Goal: Task Accomplishment & Management: Manage account settings

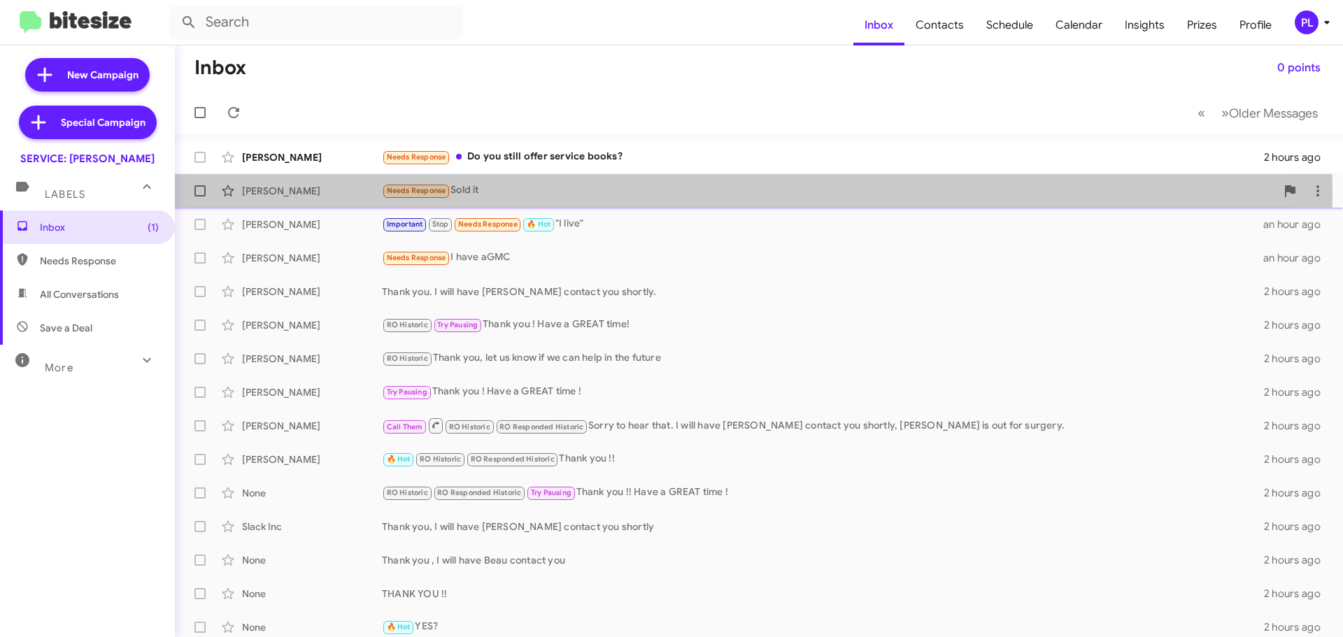
click at [602, 196] on div "Needs Response Sold it" at bounding box center [829, 191] width 894 height 16
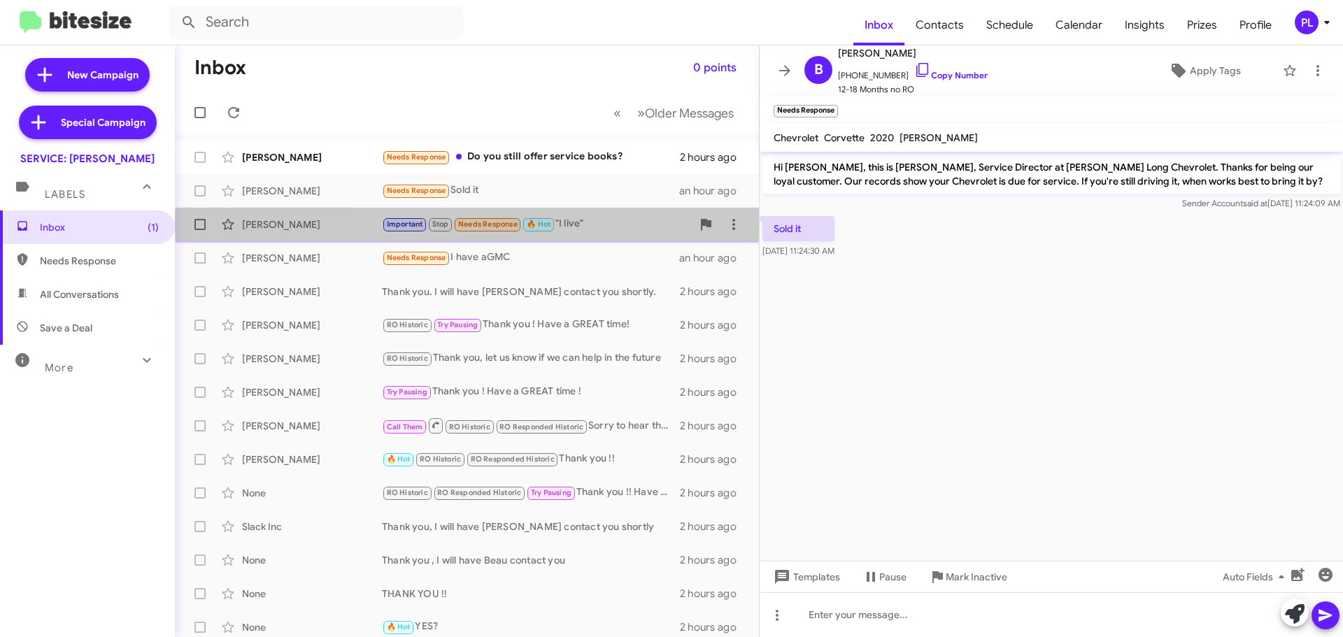
click at [600, 224] on div "Important Stop Needs Response 🔥 Hot "I live"" at bounding box center [537, 224] width 310 height 16
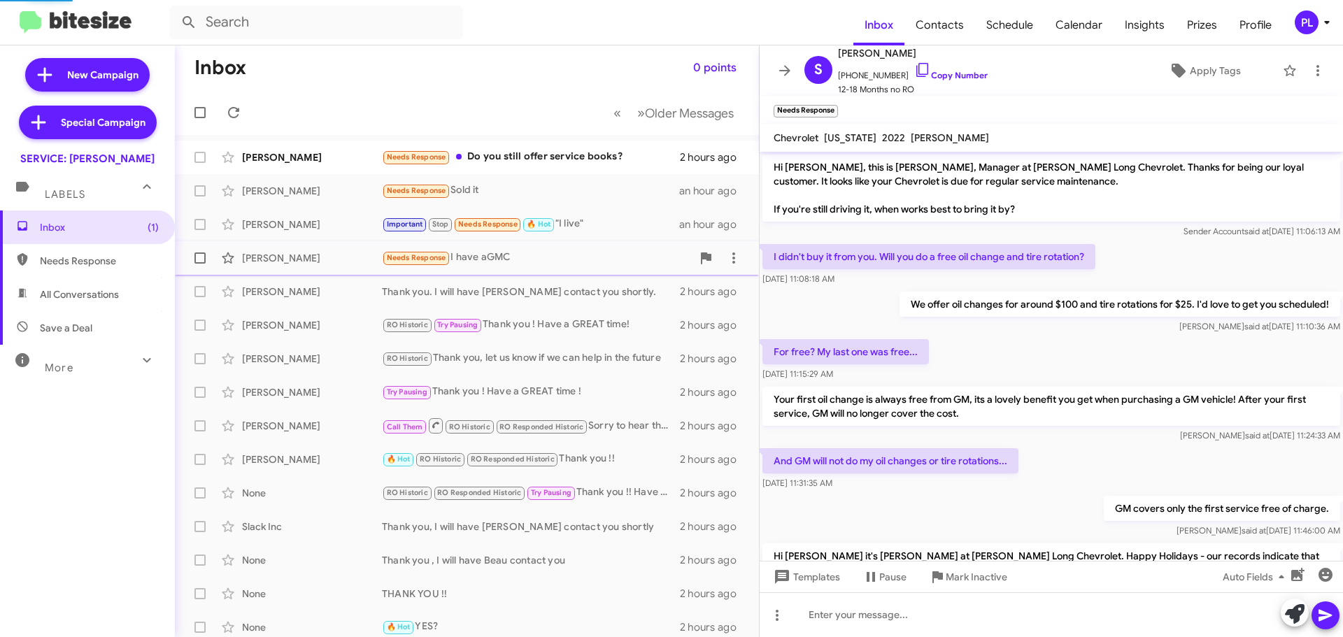
scroll to position [422, 0]
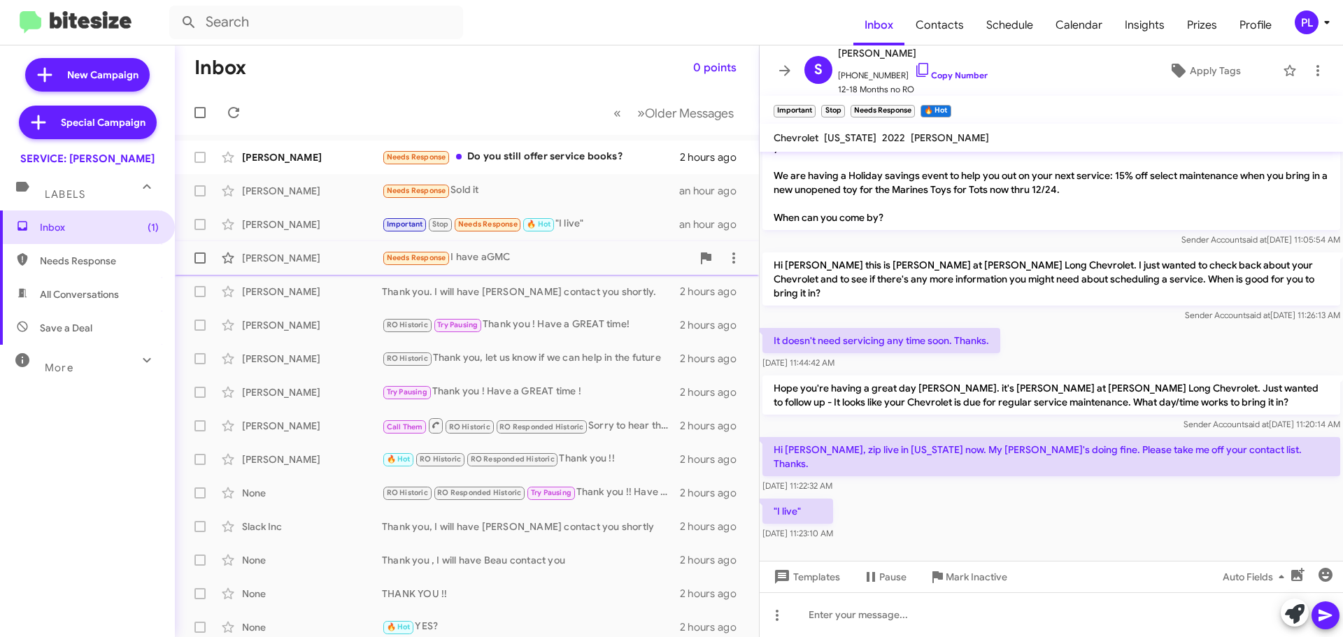
click at [564, 250] on div "Needs Response I have aGMC" at bounding box center [537, 258] width 310 height 16
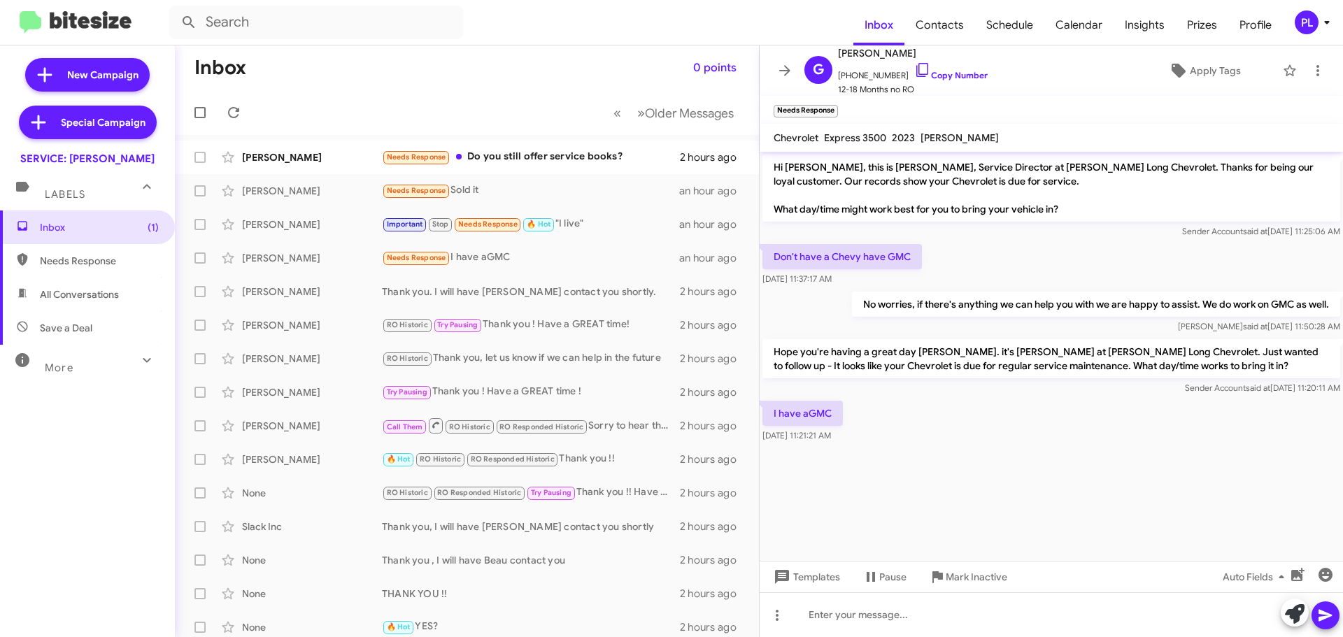
drag, startPoint x: 787, startPoint y: 73, endPoint x: 877, endPoint y: 73, distance: 89.5
click at [787, 73] on icon at bounding box center [784, 70] width 11 height 10
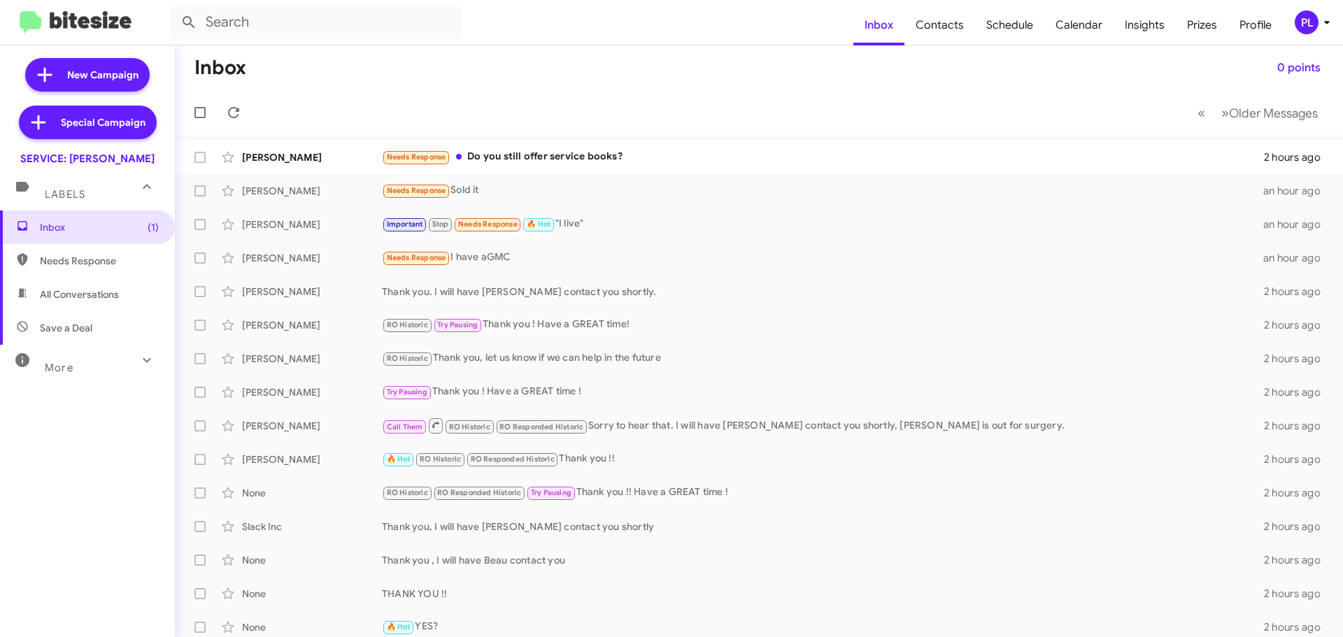
click at [1321, 23] on icon at bounding box center [1326, 22] width 17 height 17
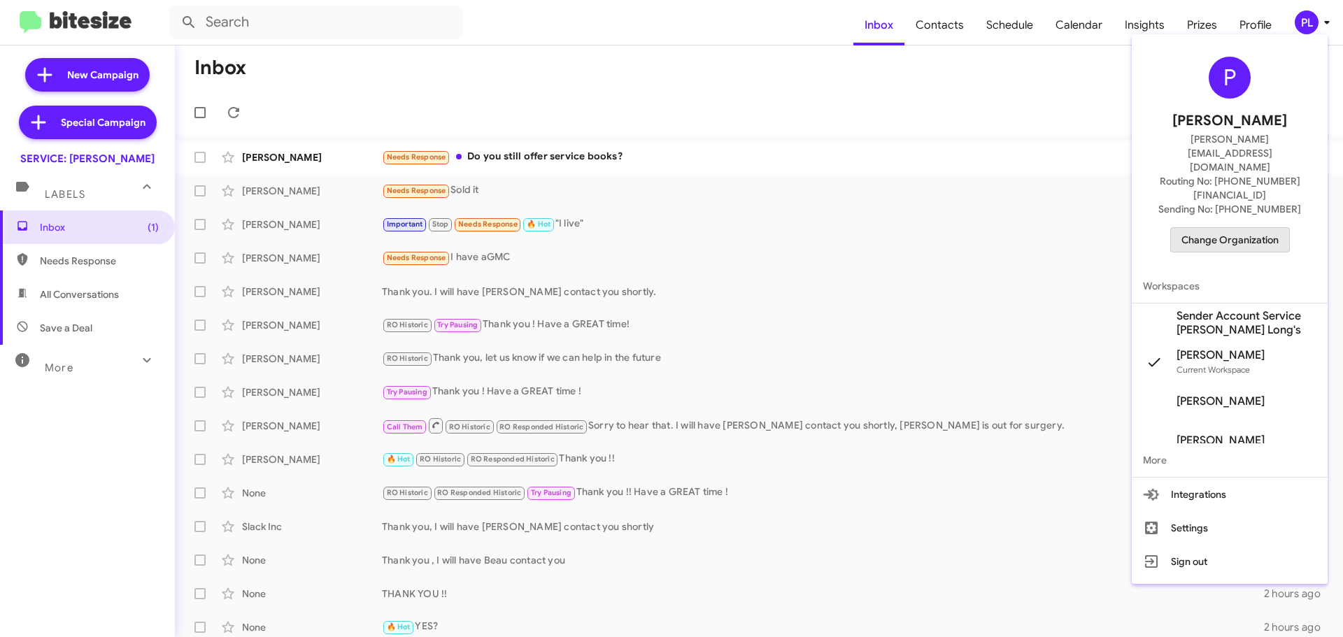
click at [1245, 228] on span "Change Organization" at bounding box center [1229, 240] width 97 height 24
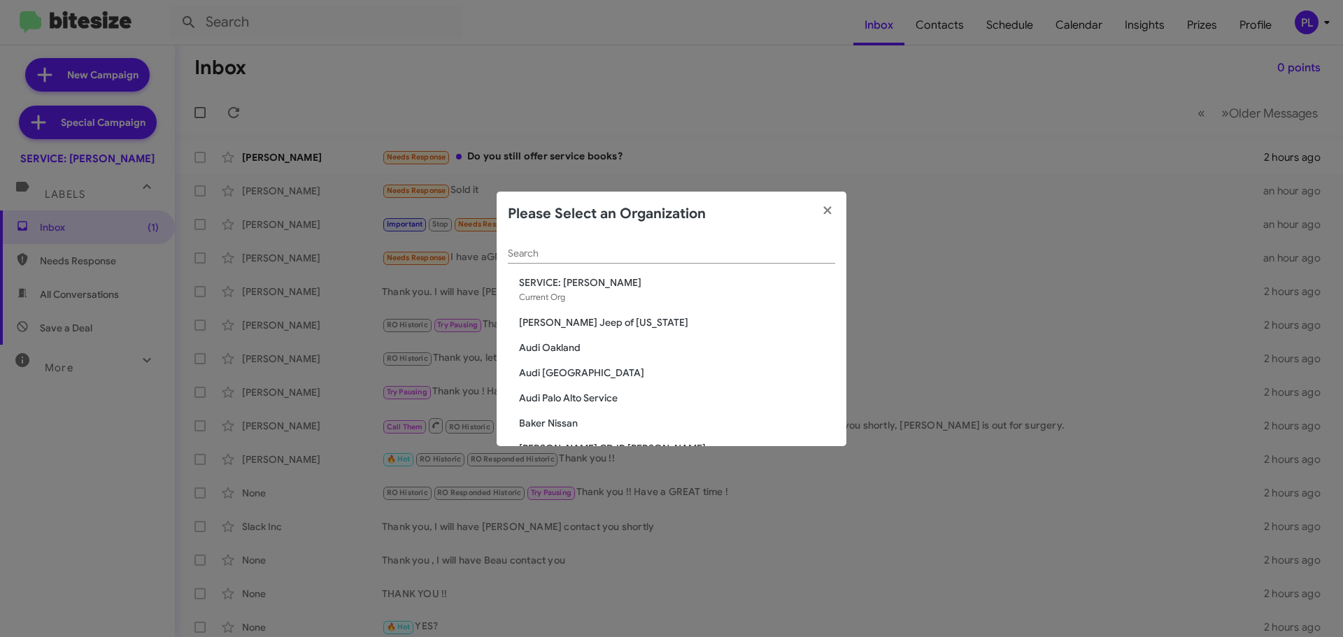
click at [617, 249] on input "Search" at bounding box center [671, 253] width 327 height 11
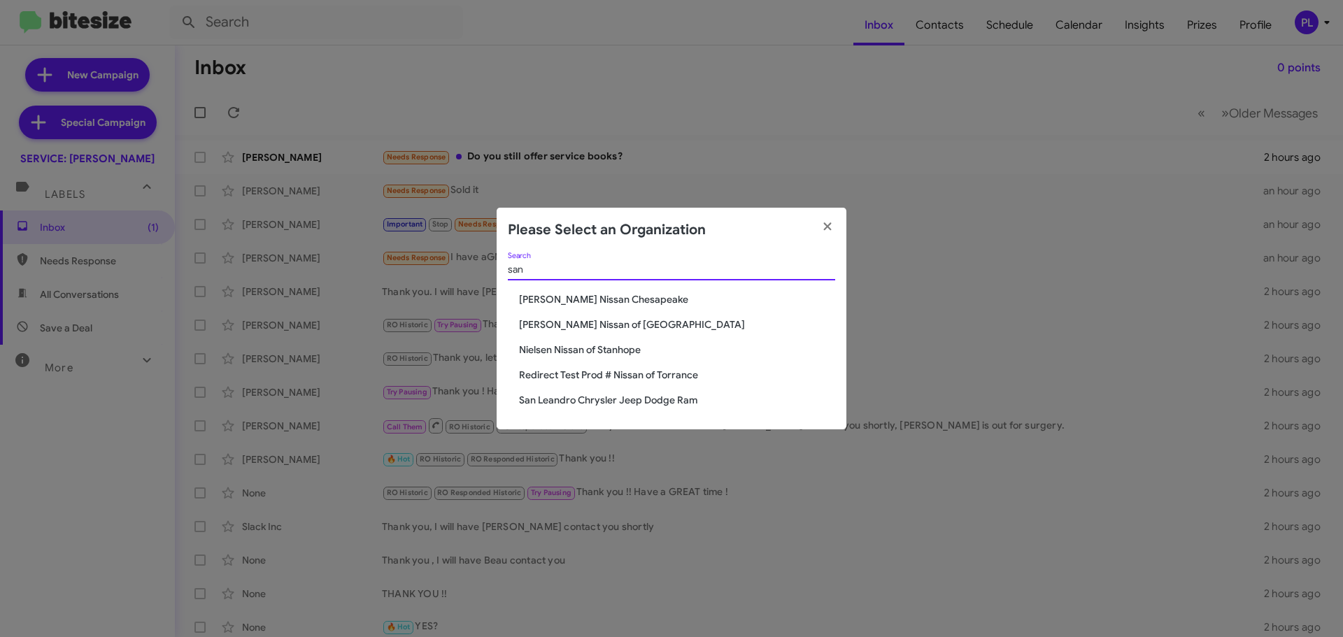
type input "san"
click at [585, 394] on span "San Leandro Chrysler Jeep Dodge Ram" at bounding box center [677, 400] width 316 height 14
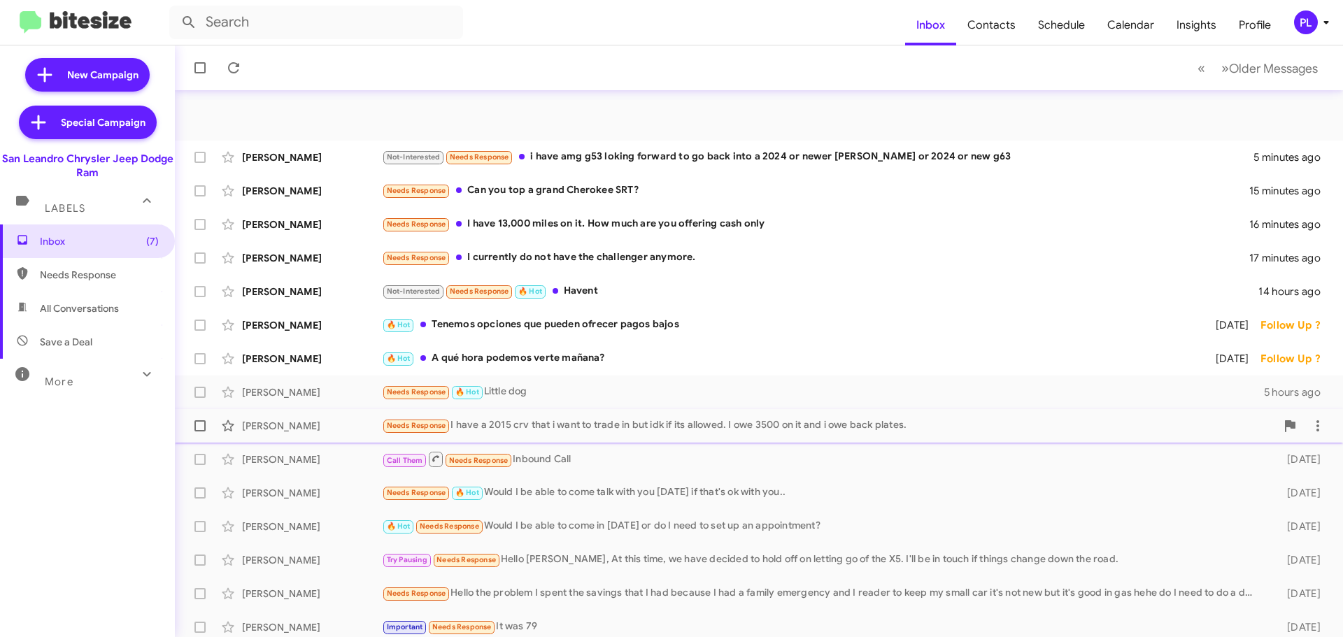
scroll to position [175, 0]
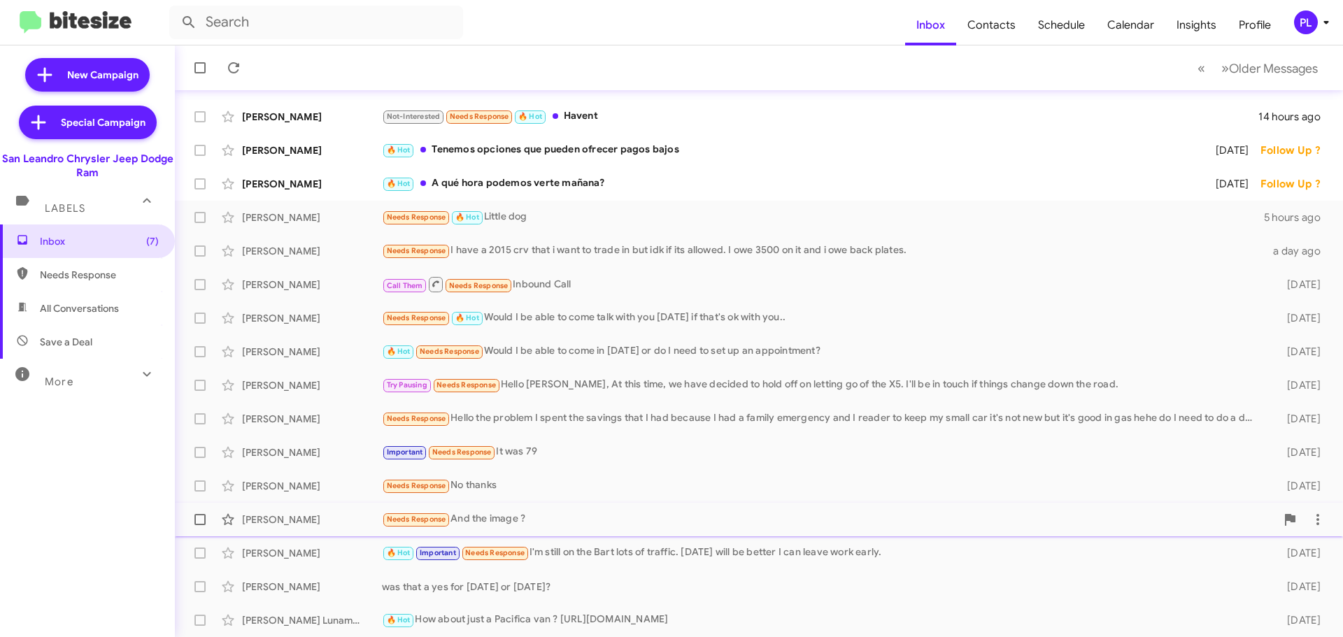
click at [556, 517] on div "Needs Response And the image ?" at bounding box center [829, 519] width 894 height 16
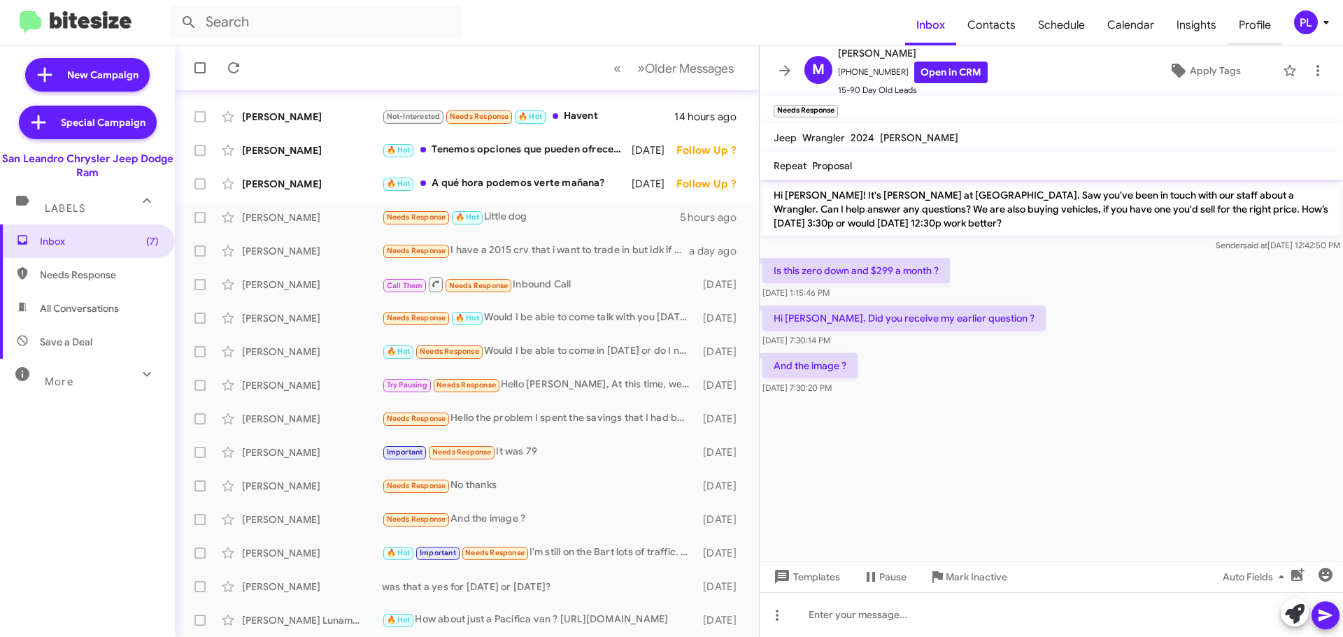
click at [1259, 27] on span "Profile" at bounding box center [1254, 25] width 55 height 41
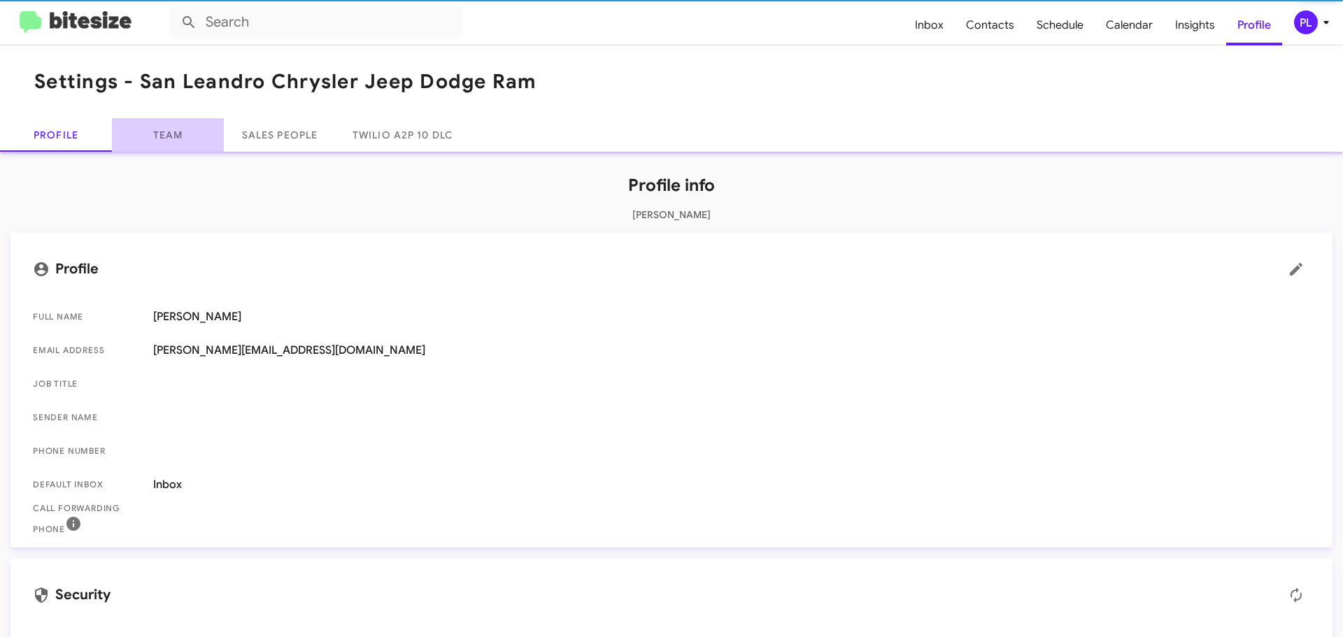
click at [171, 138] on link "Team" at bounding box center [168, 135] width 112 height 34
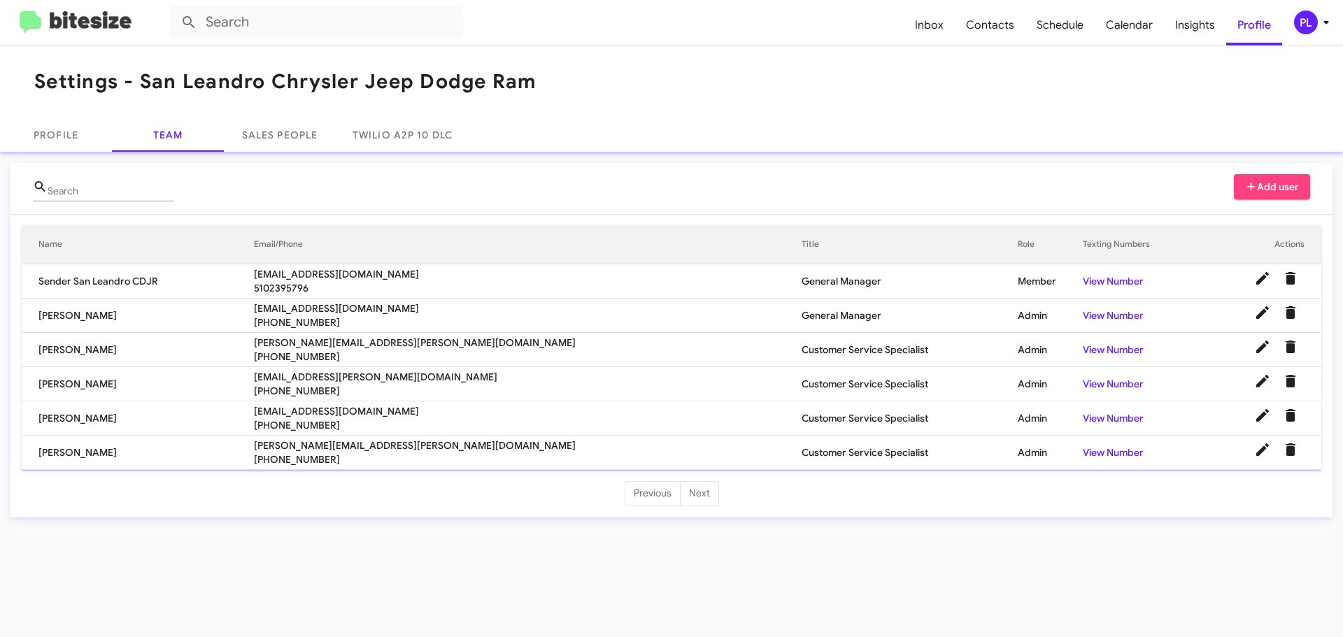
drag, startPoint x: 399, startPoint y: 372, endPoint x: 287, endPoint y: 380, distance: 112.1
click at [287, 380] on tr "Brisa Matias brisa.matias@sanleandrocdjr.com +15108501522 Customer Service Spec…" at bounding box center [671, 384] width 1299 height 34
copy tr "brisa.matias@sanleandrocdjr.com"
drag, startPoint x: 478, startPoint y: 338, endPoint x: 269, endPoint y: 352, distance: 209.5
click at [269, 352] on tr "Daniel Ramirez daniel.ramirez@sanleandrocdjr.com +12092797765 Customer Service …" at bounding box center [671, 350] width 1299 height 34
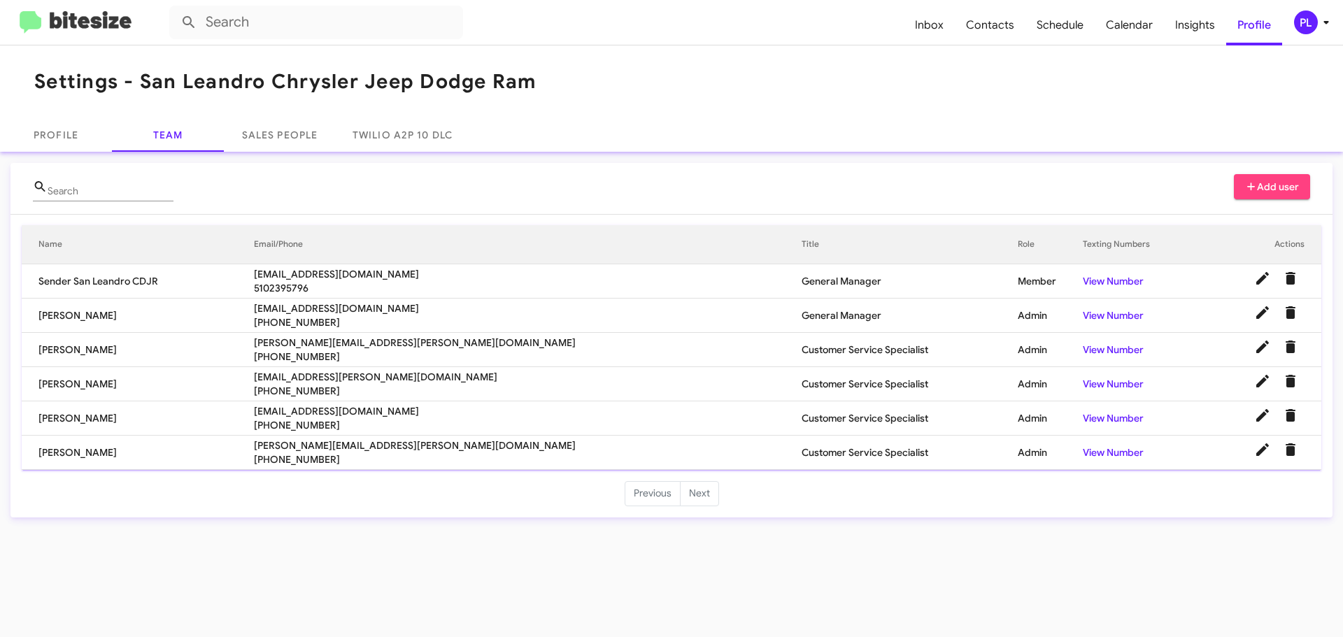
copy tr "daniel.ramirez@sanleandrocdjr.com"
drag, startPoint x: 389, startPoint y: 407, endPoint x: 306, endPoint y: 408, distance: 83.9
click at [306, 408] on tr "Ramin Bateni ramin.bateni@sanleandrocdjr.com +19258228650 Customer Service Spec…" at bounding box center [671, 418] width 1299 height 34
copy tr "ramin.bateni@sanleandrocdjr.com"
drag, startPoint x: 493, startPoint y: 448, endPoint x: 295, endPoint y: 435, distance: 198.3
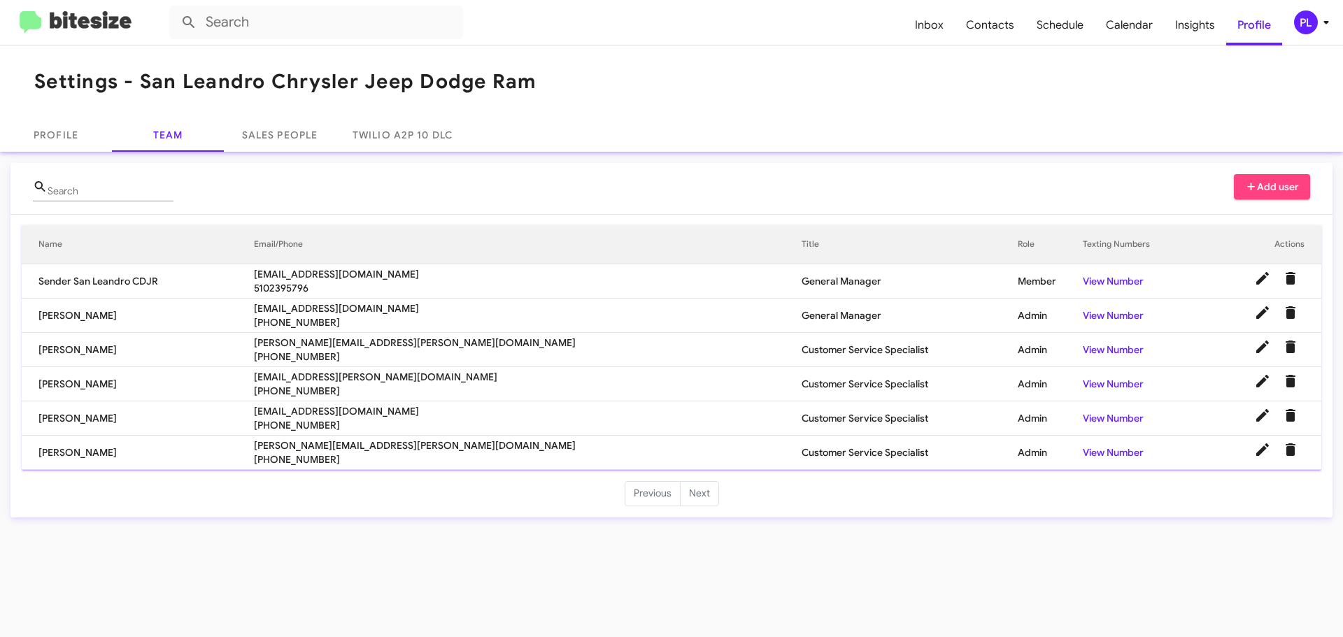
click at [295, 436] on tr "Vanessa Abaunza vanessa.abaunza@sanleandrocdjr.com +13054096133 Customer Servic…" at bounding box center [671, 453] width 1299 height 34
copy tr "vanessa.abaunza@sanleandrocdjr.com"
click at [929, 26] on span "Inbox" at bounding box center [928, 25] width 51 height 41
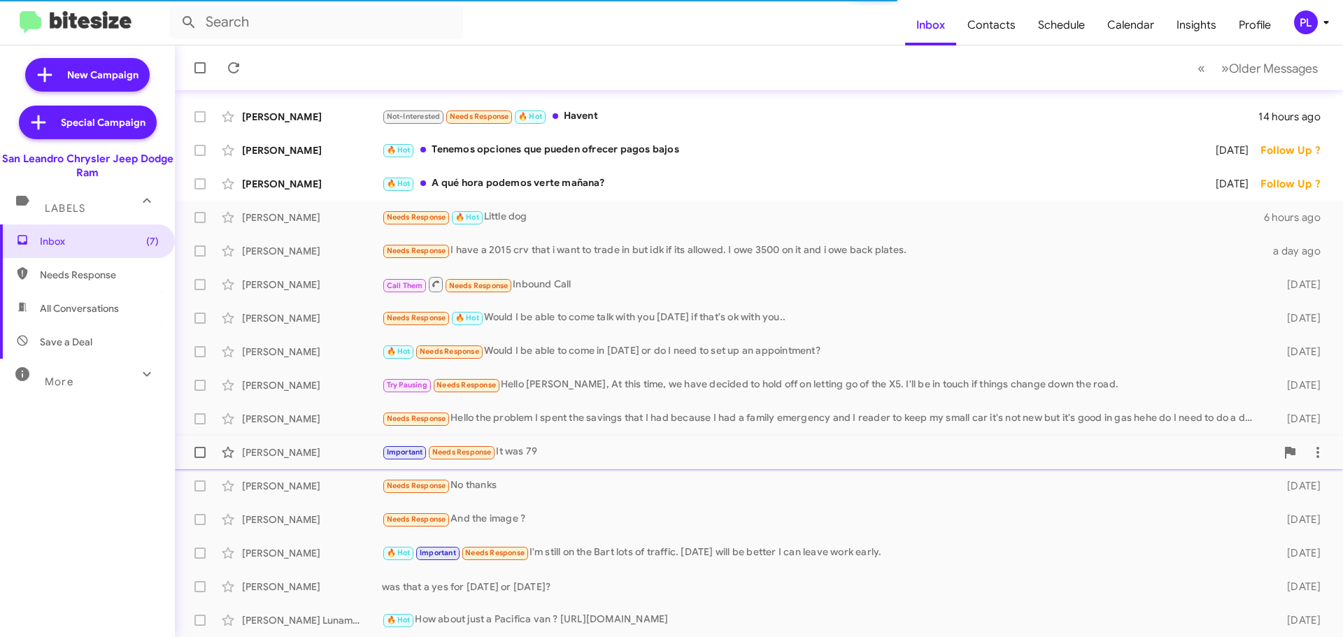
scroll to position [105, 0]
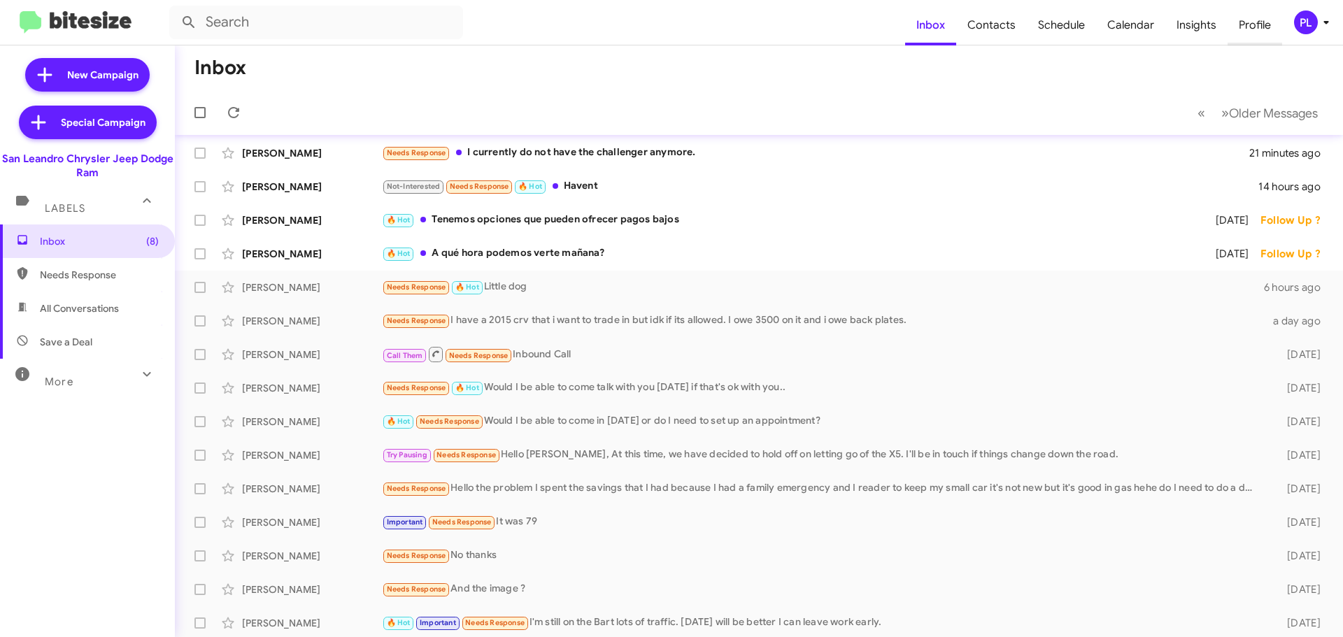
click at [1250, 27] on span "Profile" at bounding box center [1254, 25] width 55 height 41
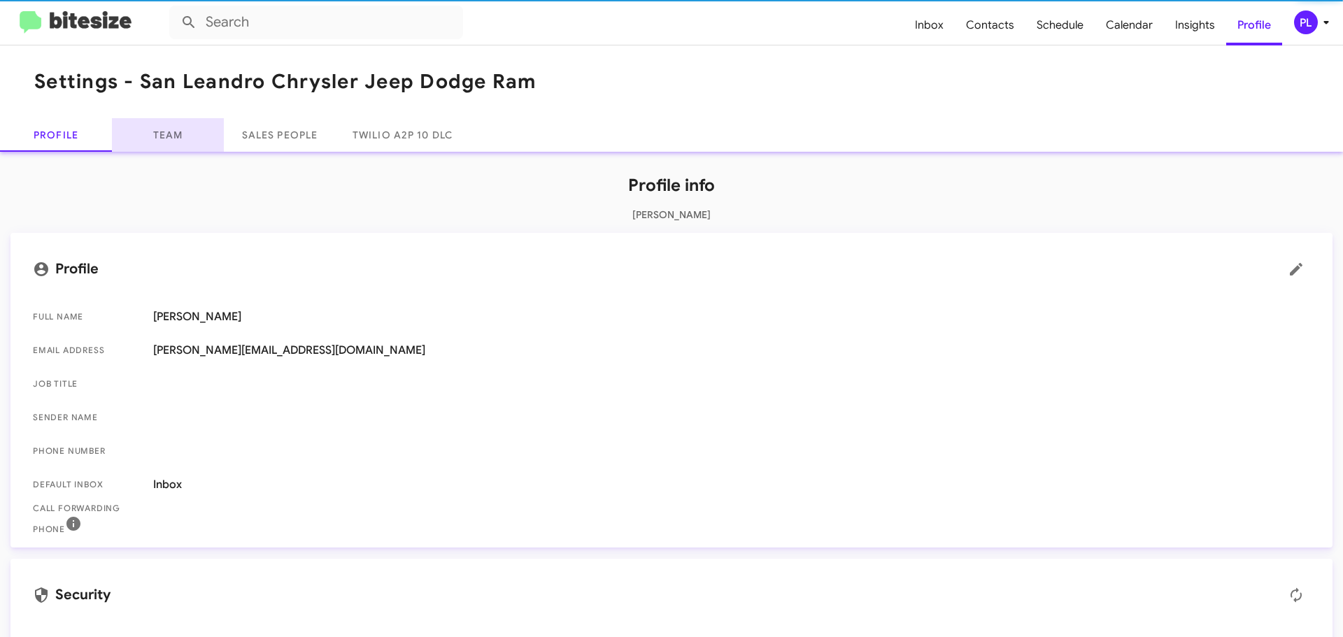
click at [150, 124] on link "Team" at bounding box center [168, 135] width 112 height 34
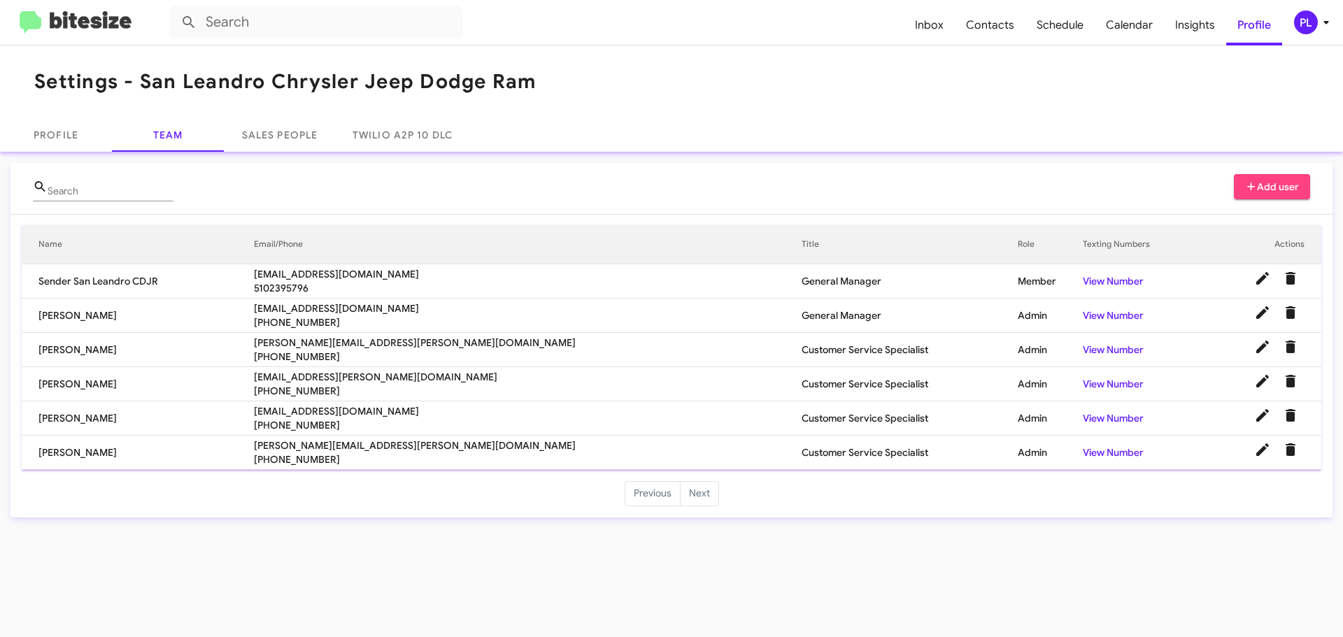
drag, startPoint x: 307, startPoint y: 342, endPoint x: 510, endPoint y: 339, distance: 202.8
click at [510, 339] on tr "Daniel Ramirez daniel.ramirez@sanleandrocdjr.com +12092797765 Customer Service …" at bounding box center [671, 350] width 1299 height 34
copy tr "daniel.ramirez@sanleandrocdjr.com"
drag, startPoint x: 303, startPoint y: 408, endPoint x: 506, endPoint y: 415, distance: 203.6
click at [506, 415] on tr "Ramin Bateni ramin.bateni@sanleandrocdjr.com +19258228650 Customer Service Spec…" at bounding box center [671, 418] width 1299 height 34
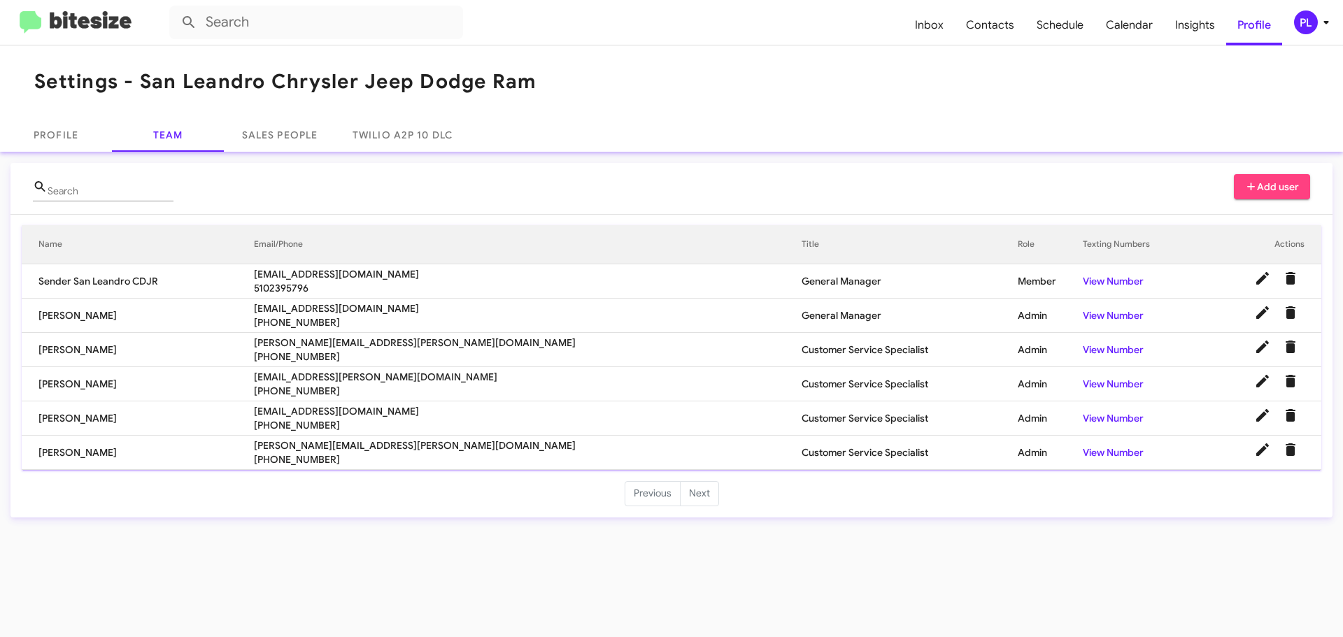
copy tr "ramin.bateni@sanleandrocdjr.com"
drag, startPoint x: 496, startPoint y: 444, endPoint x: 304, endPoint y: 445, distance: 191.6
click at [304, 445] on tr "Vanessa Abaunza vanessa.abaunza@sanleandrocdjr.com +13054096133 Customer Servic…" at bounding box center [671, 453] width 1299 height 34
copy tr "vanessa.abaunza@sanleandrocdjr.com"
click at [1331, 22] on icon at bounding box center [1325, 22] width 17 height 17
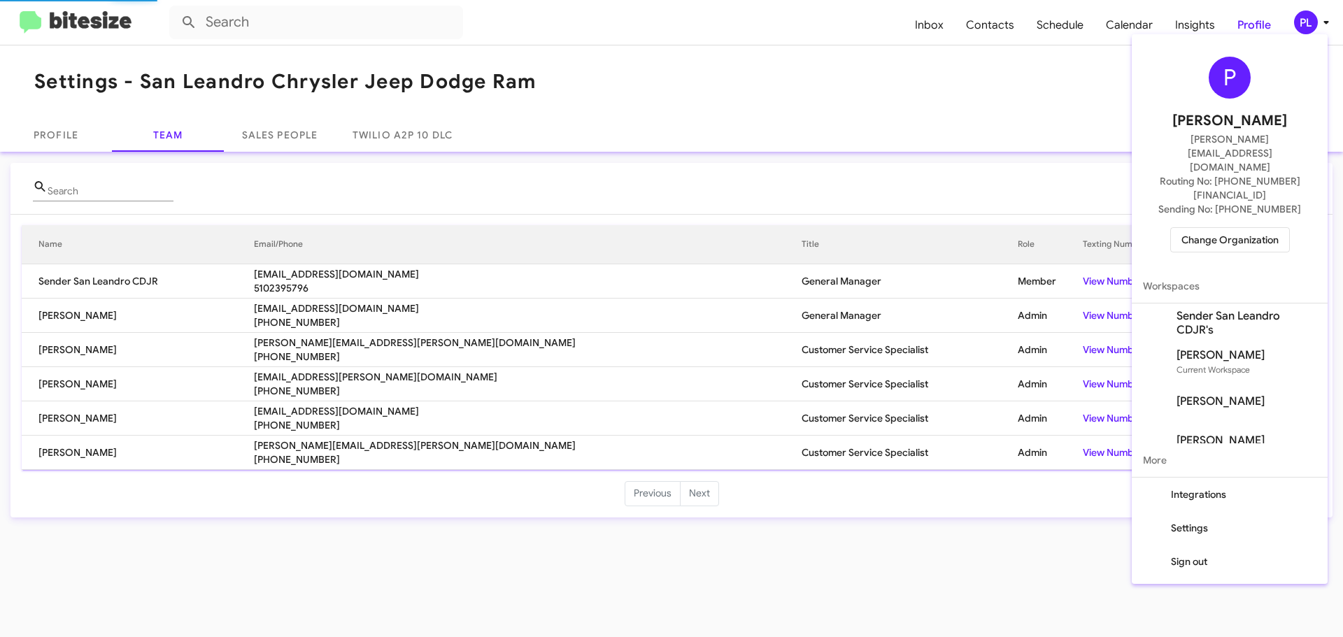
click at [1239, 228] on span "Change Organization" at bounding box center [1229, 240] width 97 height 24
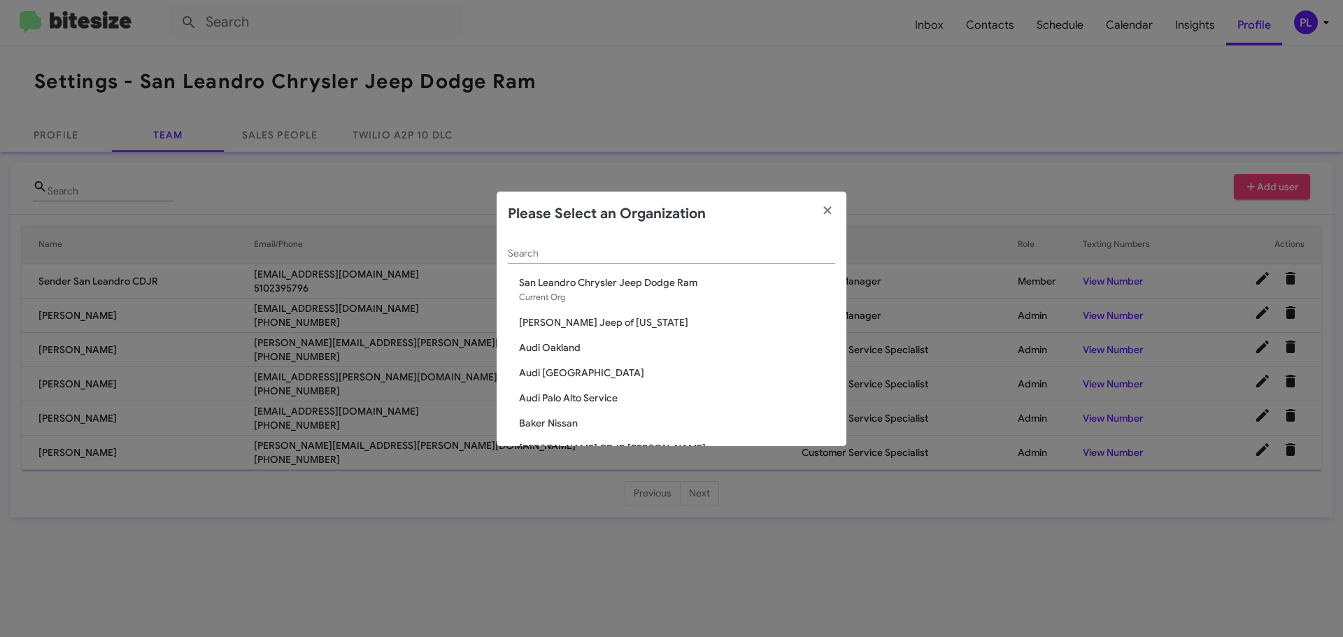
click at [657, 251] on input "Search" at bounding box center [671, 253] width 327 height 11
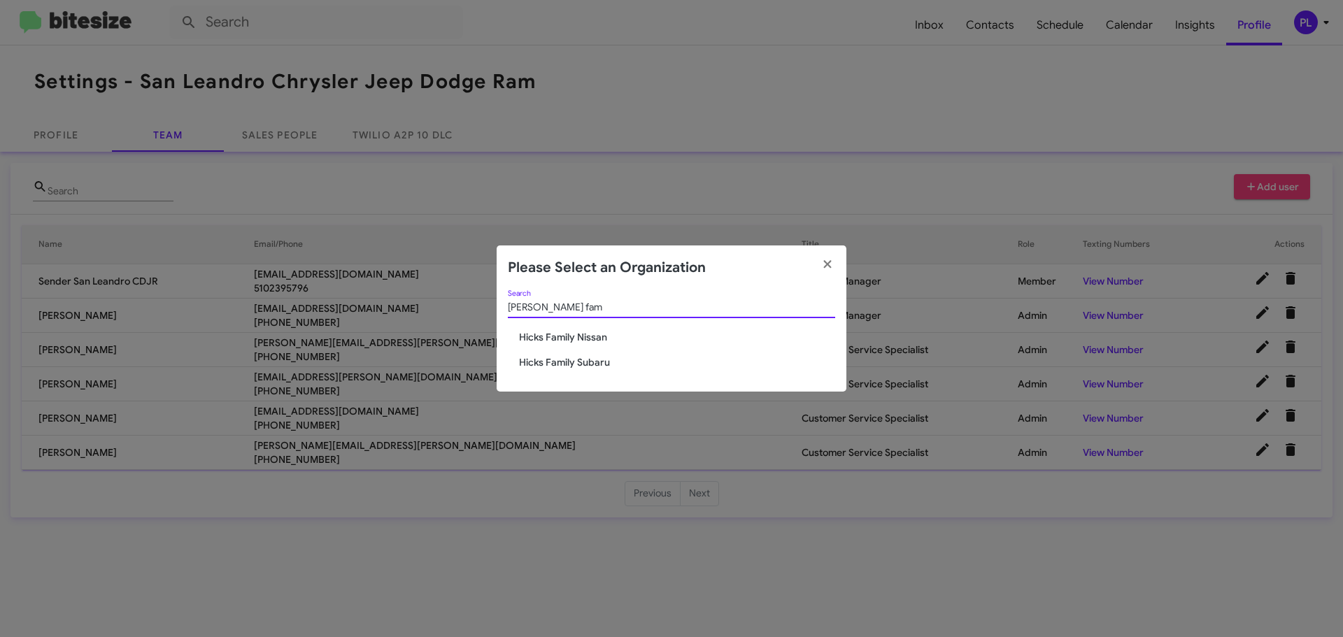
type input "hicks fam"
click at [596, 366] on span "Hicks Family Subaru" at bounding box center [677, 362] width 316 height 14
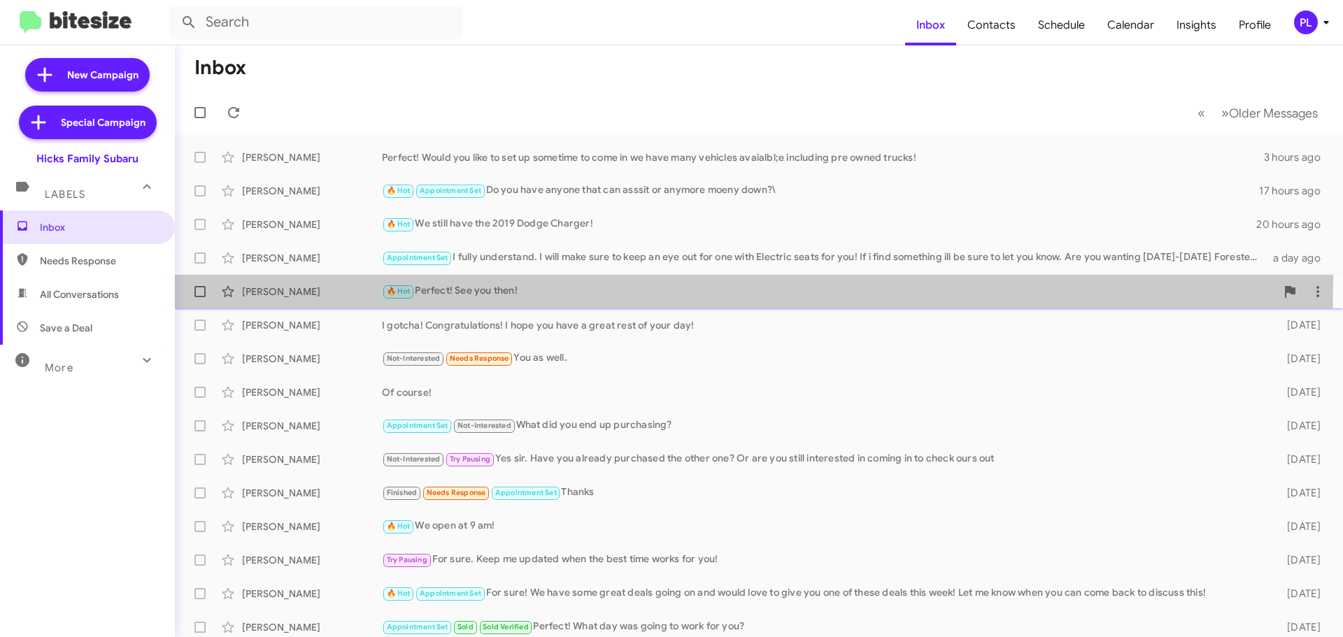
click at [505, 280] on div "Ashley Littleton 🔥 Hot Perfect! See you then! a day ago" at bounding box center [758, 292] width 1145 height 28
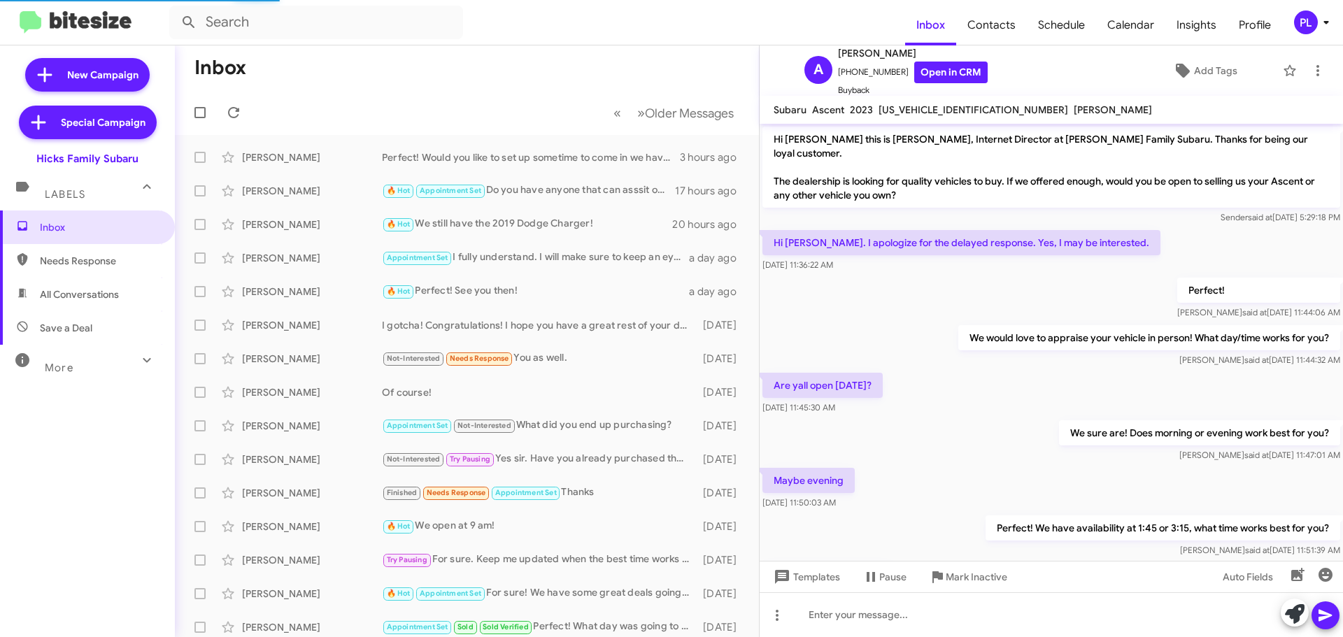
scroll to position [654, 0]
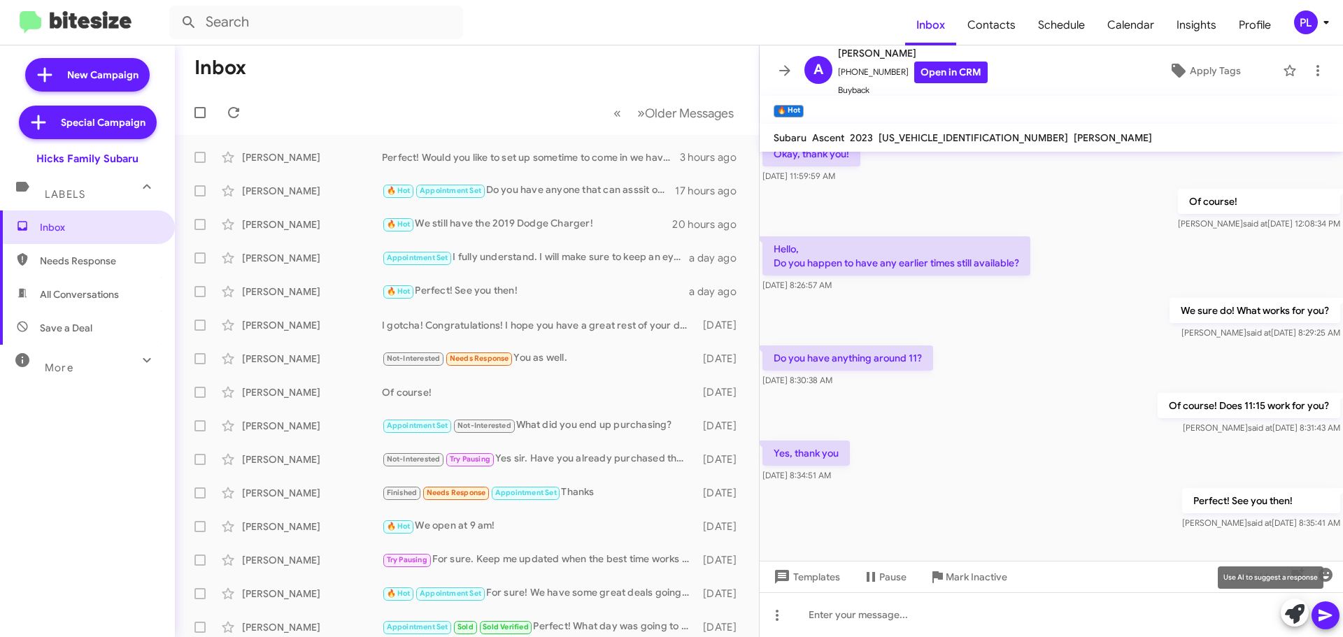
click at [1295, 617] on icon at bounding box center [1295, 614] width 20 height 20
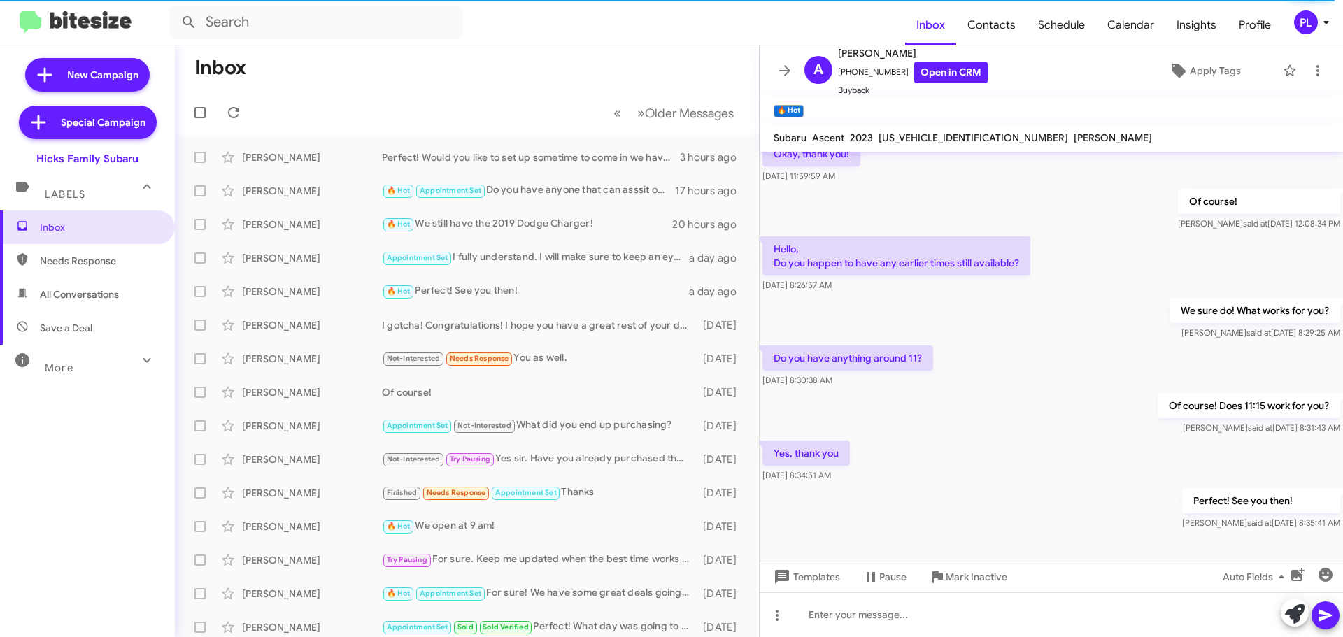
click at [1322, 22] on icon at bounding box center [1325, 22] width 17 height 17
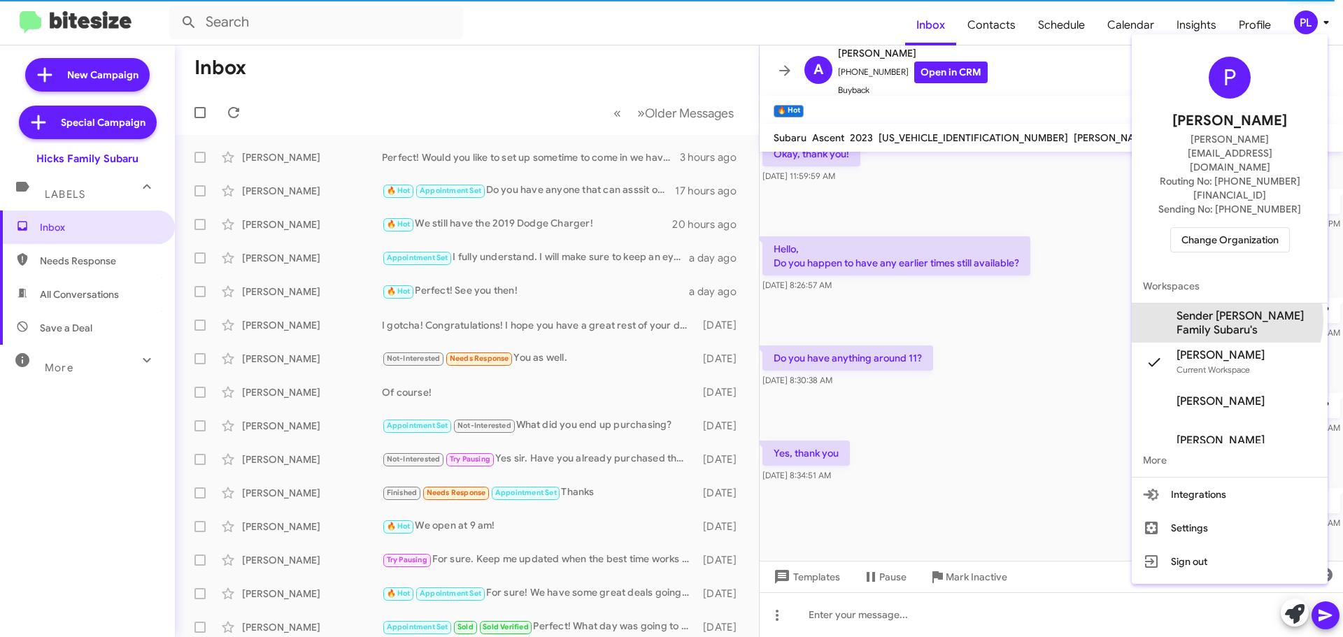
click at [1226, 309] on span "Sender Hicks Family Subaru's" at bounding box center [1246, 323] width 140 height 28
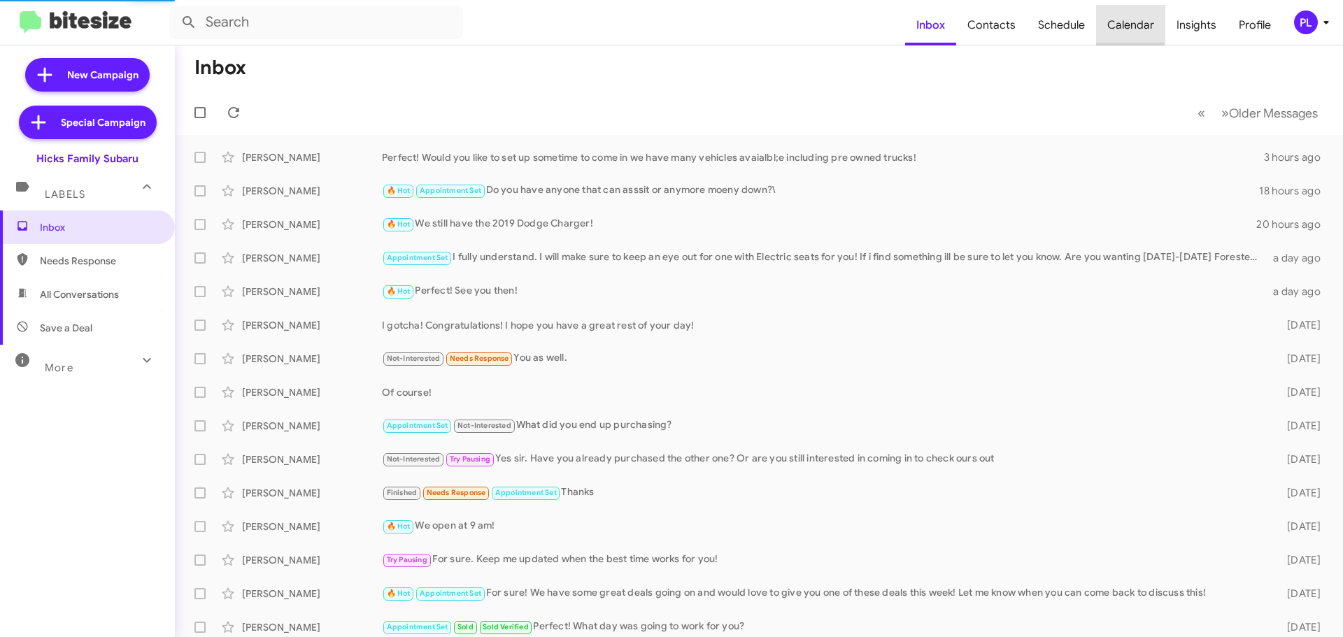
click at [1123, 18] on span "Calendar" at bounding box center [1130, 25] width 69 height 41
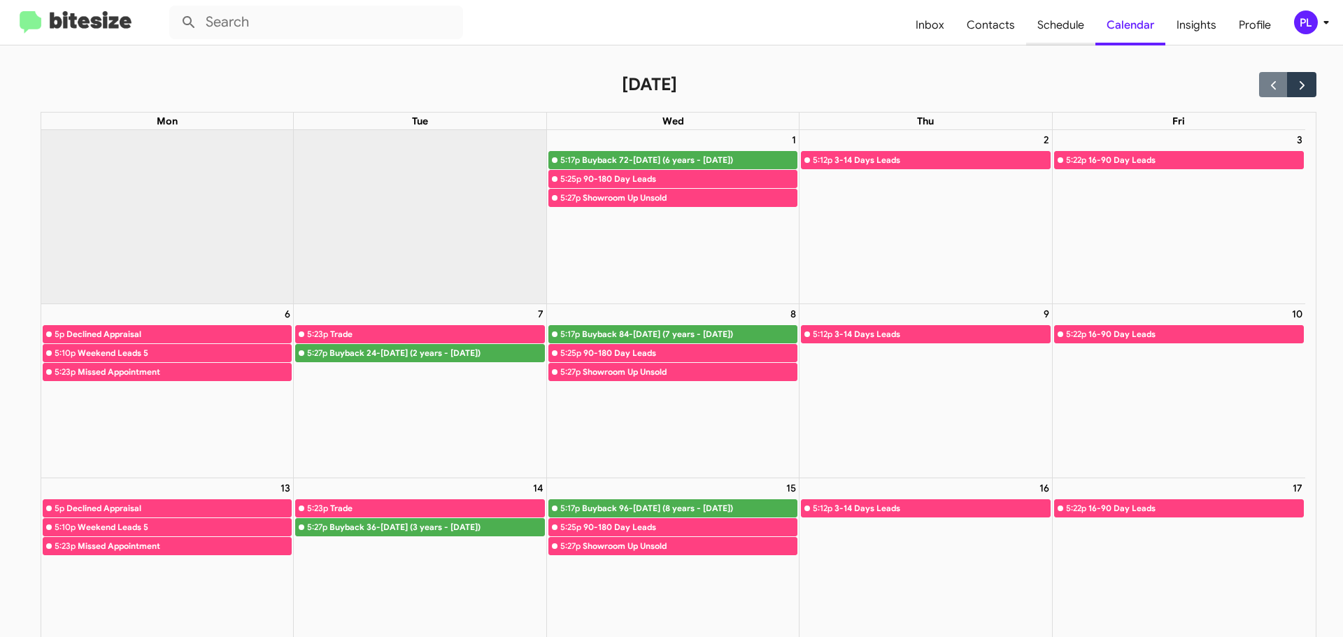
click at [1045, 22] on span "Schedule" at bounding box center [1060, 25] width 69 height 41
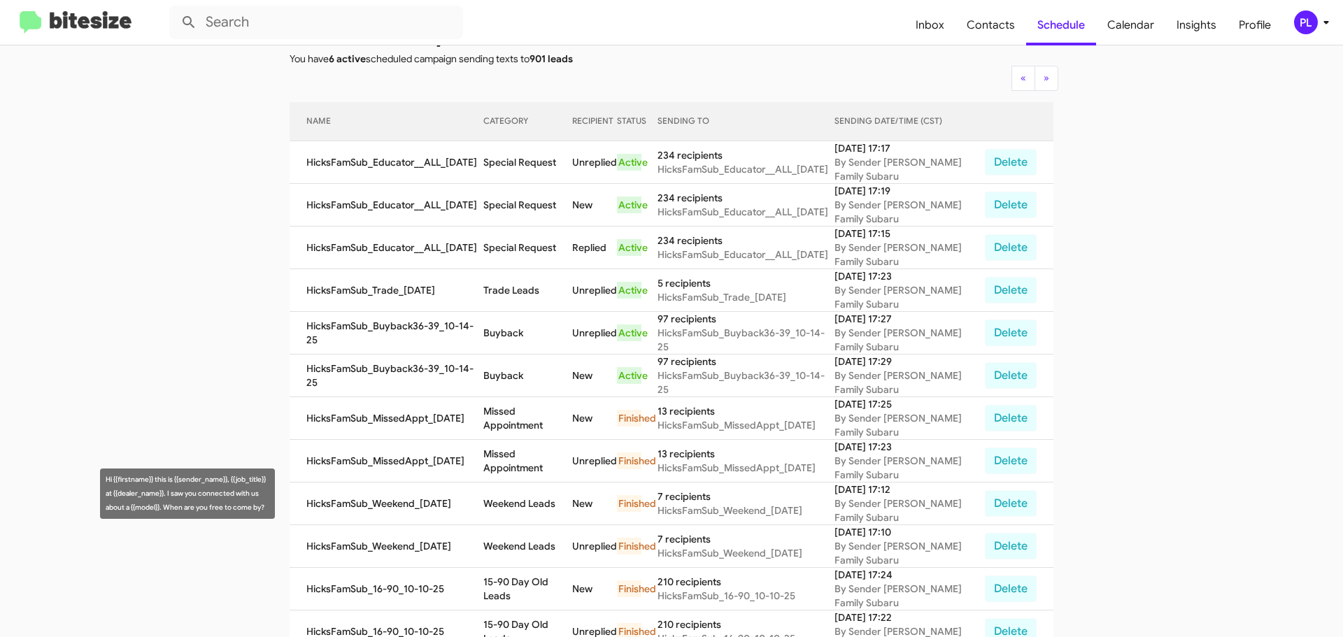
scroll to position [140, 0]
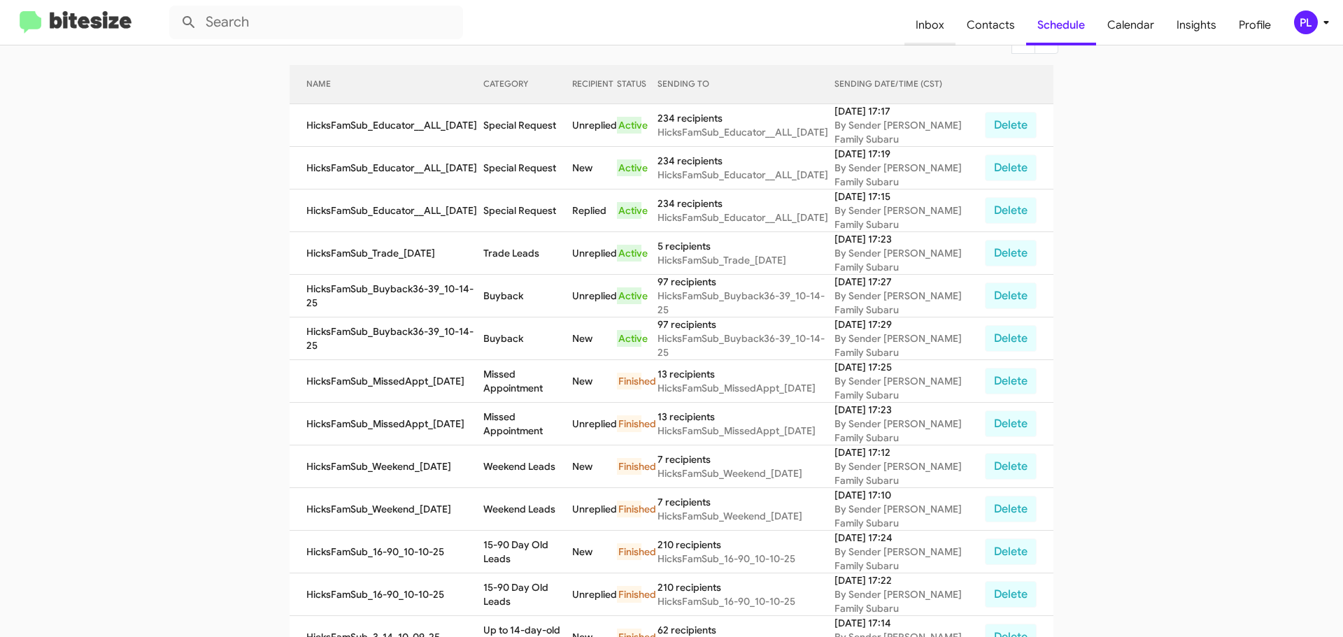
click at [945, 22] on span "Inbox" at bounding box center [929, 25] width 51 height 41
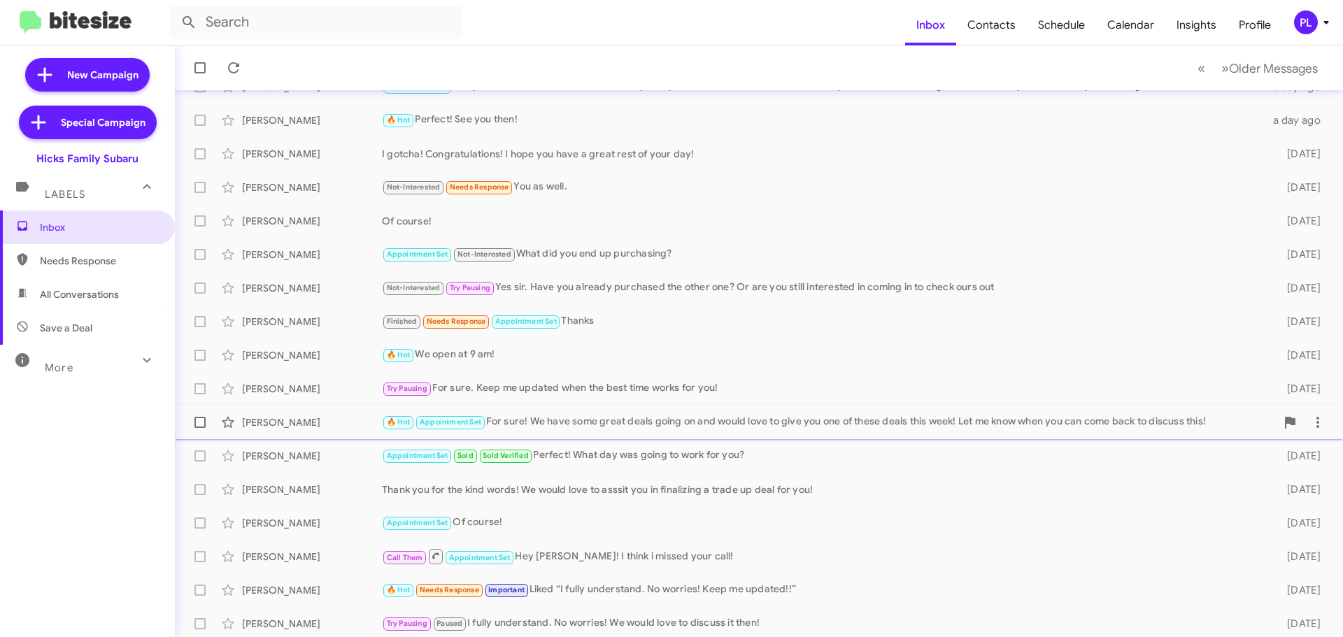
scroll to position [175, 0]
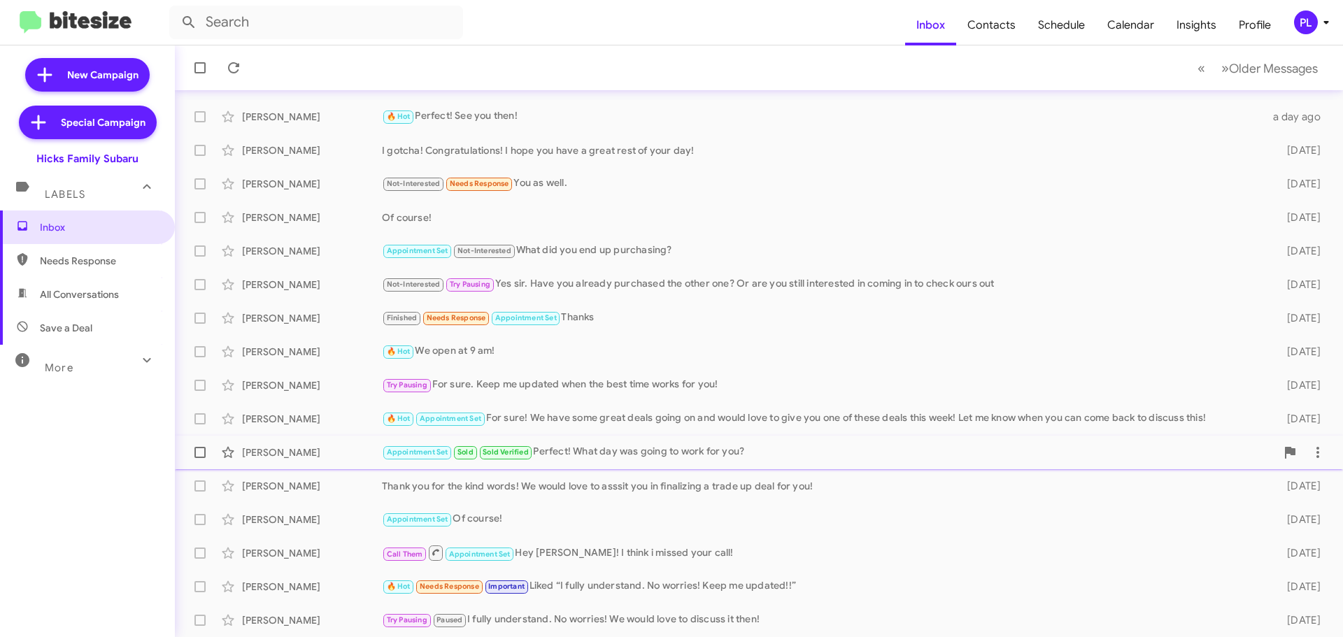
click at [587, 448] on div "Appointment Set Sold Sold Verified Perfect! What day was going to work for you?" at bounding box center [829, 452] width 894 height 16
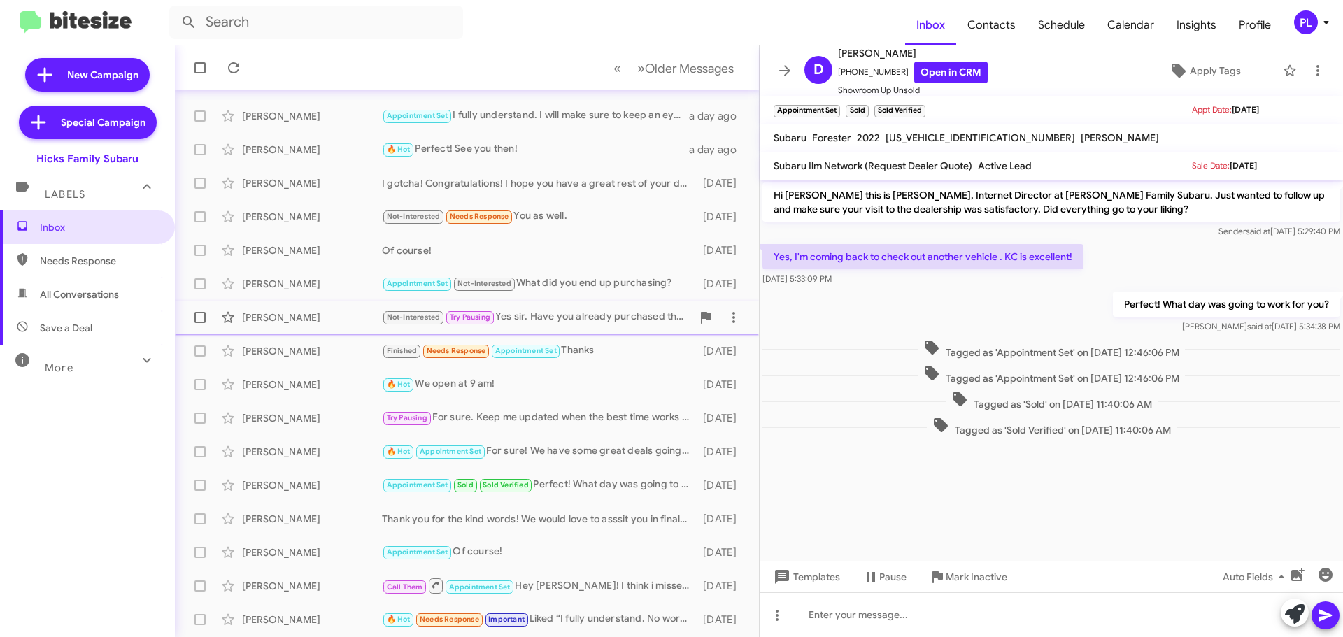
scroll to position [175, 0]
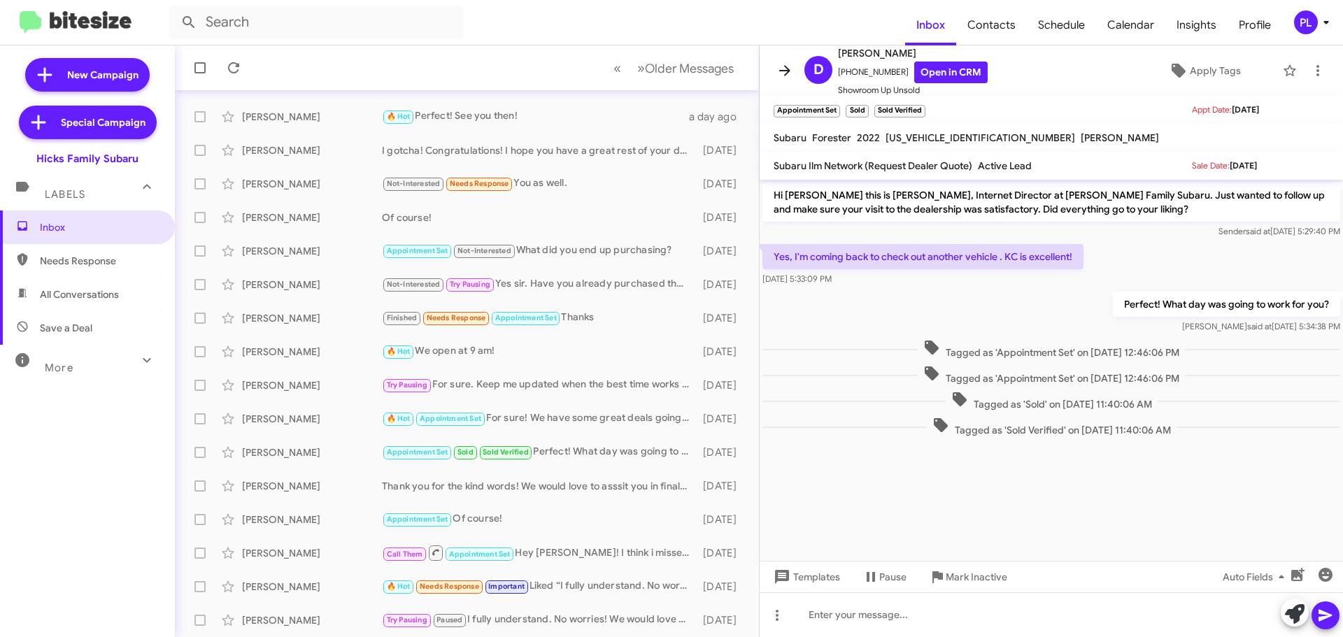
click at [782, 73] on icon at bounding box center [784, 70] width 17 height 17
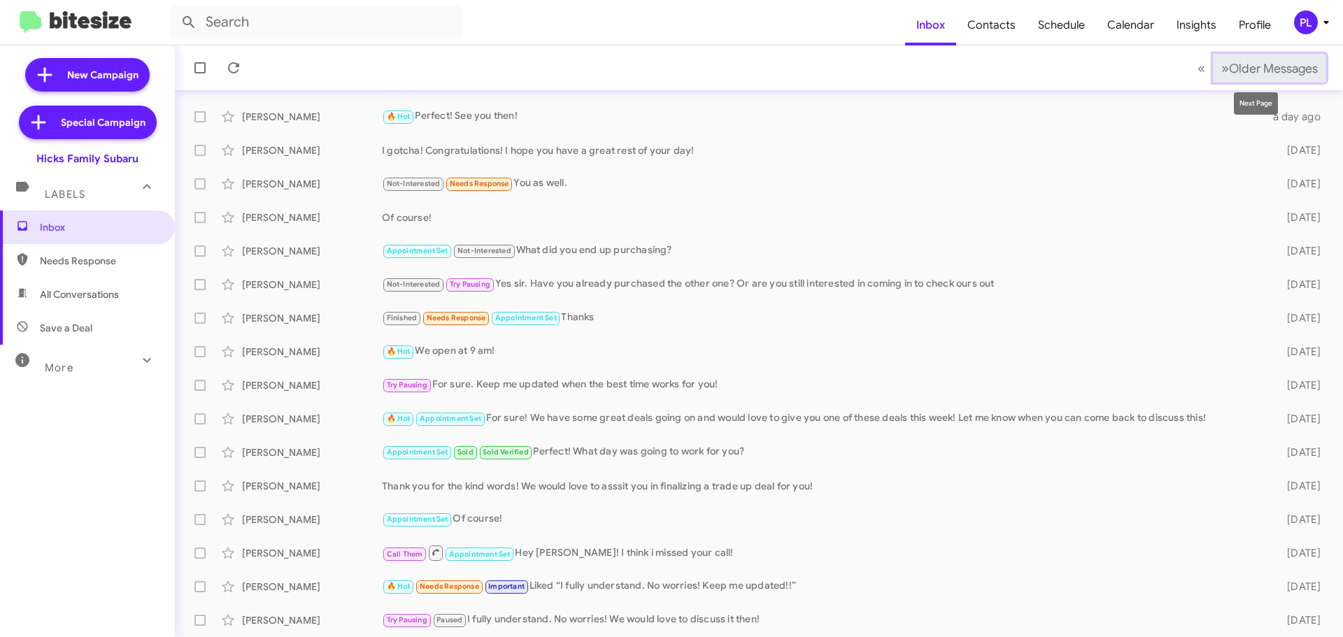
click at [1275, 71] on span "Older Messages" at bounding box center [1273, 68] width 89 height 15
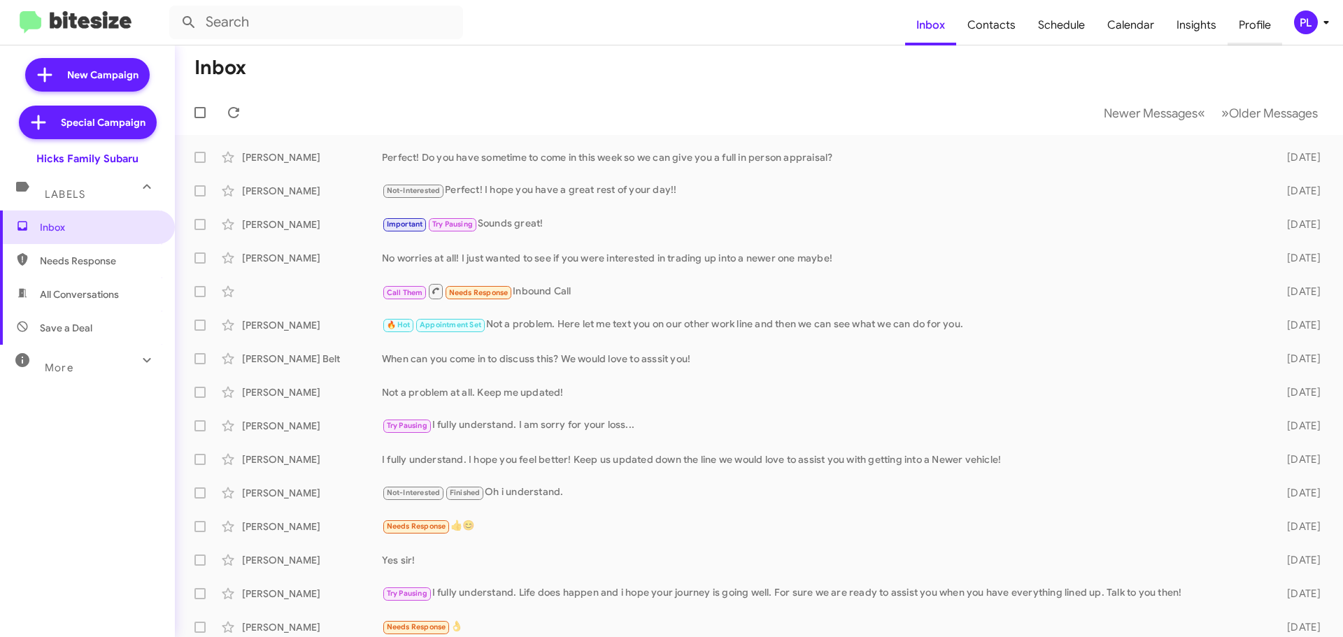
click at [1261, 31] on span "Profile" at bounding box center [1254, 25] width 55 height 41
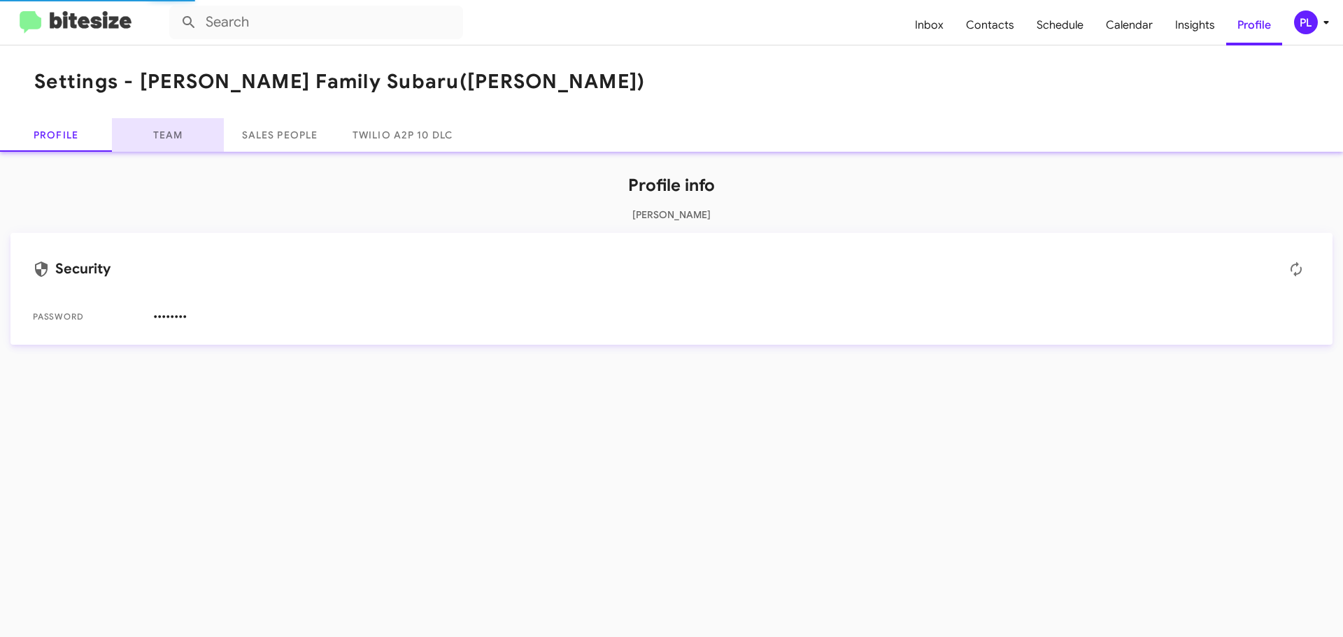
click at [173, 124] on link "Team" at bounding box center [168, 135] width 112 height 34
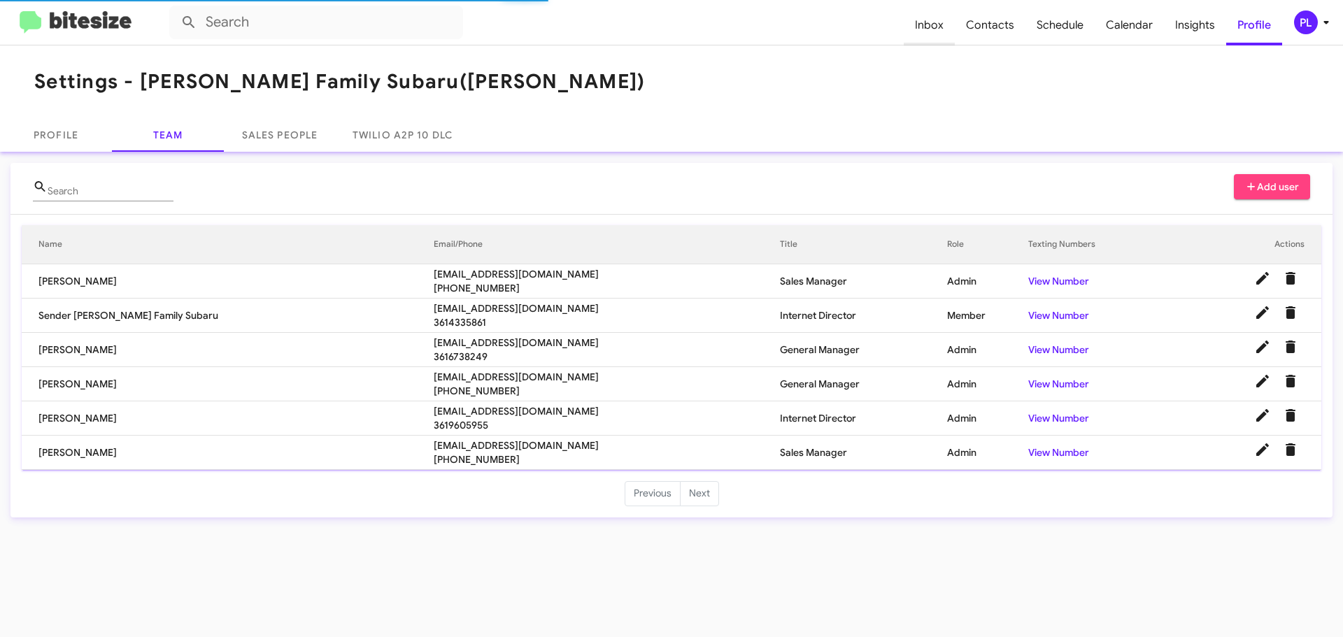
click at [936, 22] on span "Inbox" at bounding box center [928, 25] width 51 height 41
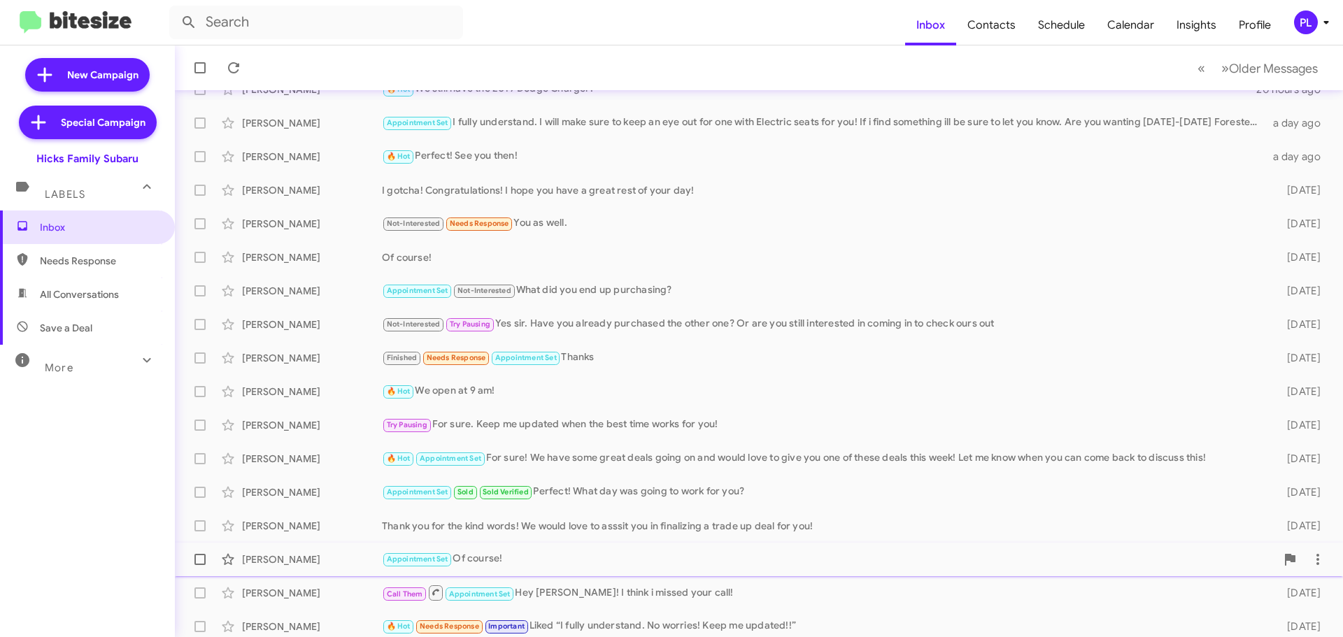
scroll to position [140, 0]
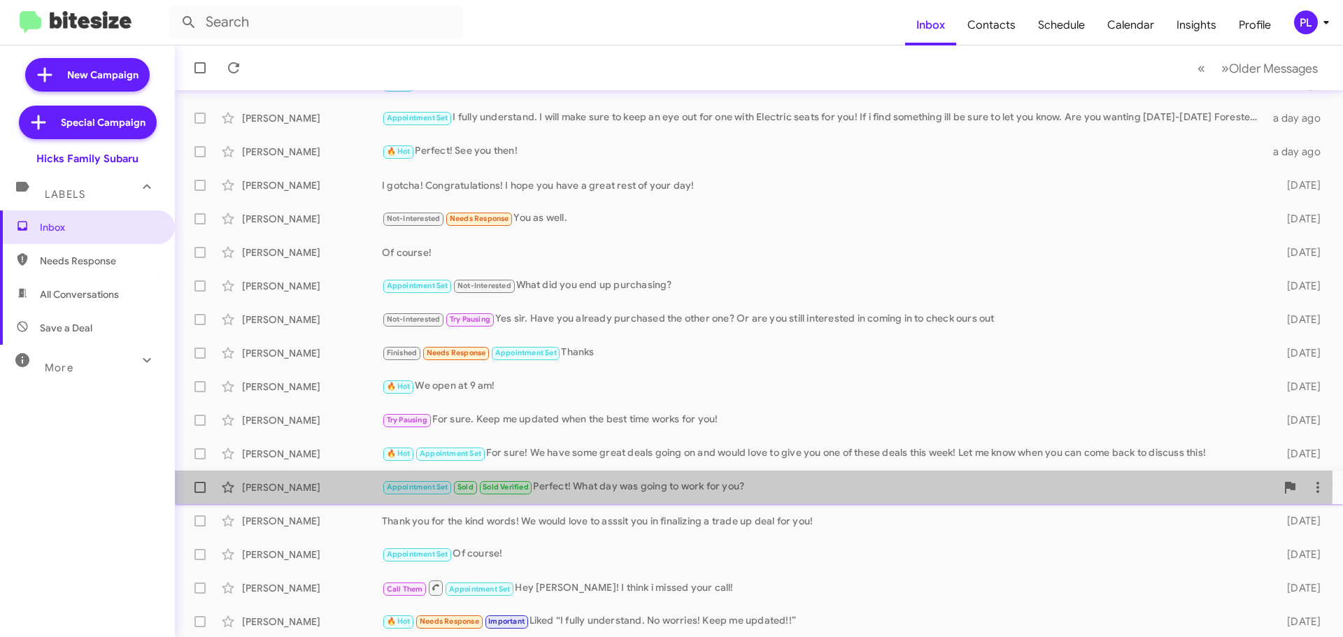
click at [704, 485] on div "Appointment Set Sold Sold Verified Perfect! What day was going to work for you?" at bounding box center [829, 487] width 894 height 16
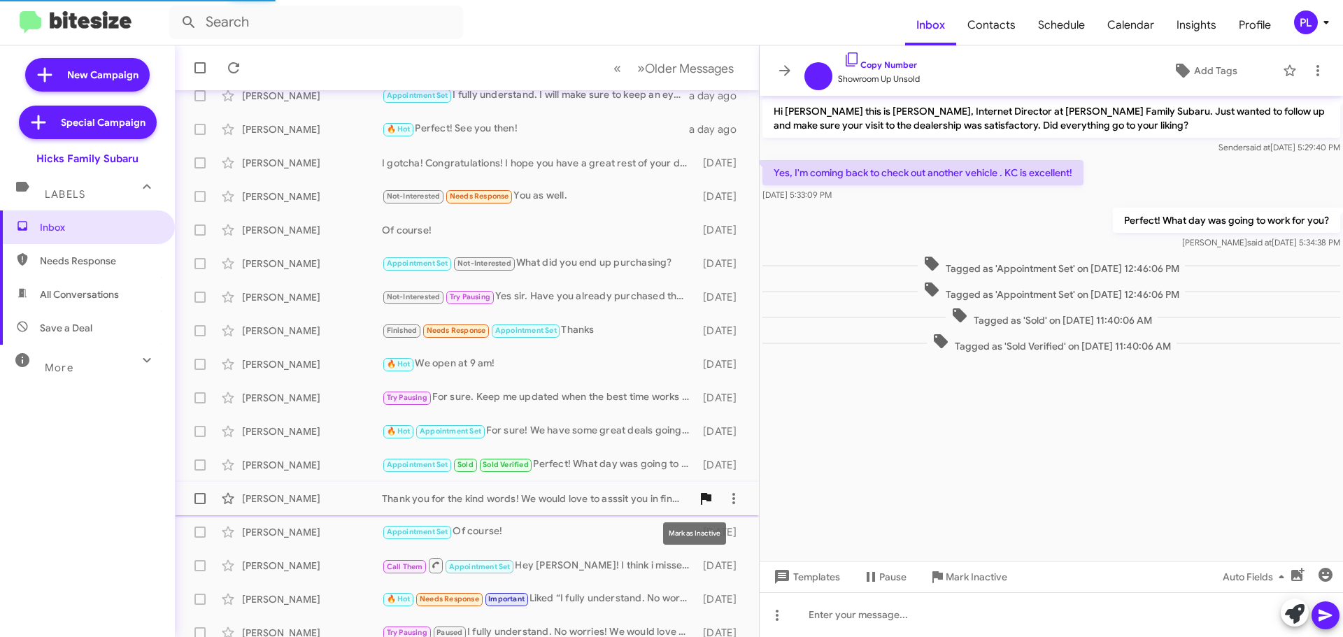
scroll to position [175, 0]
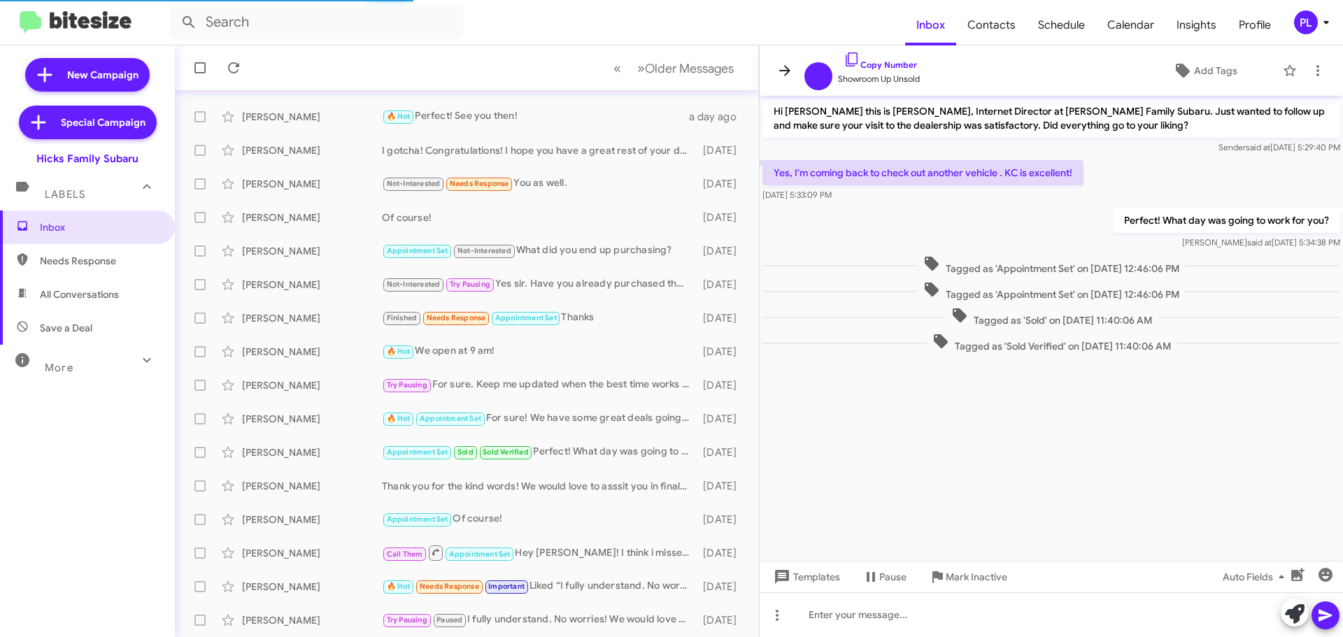
click at [788, 71] on icon at bounding box center [784, 70] width 11 height 10
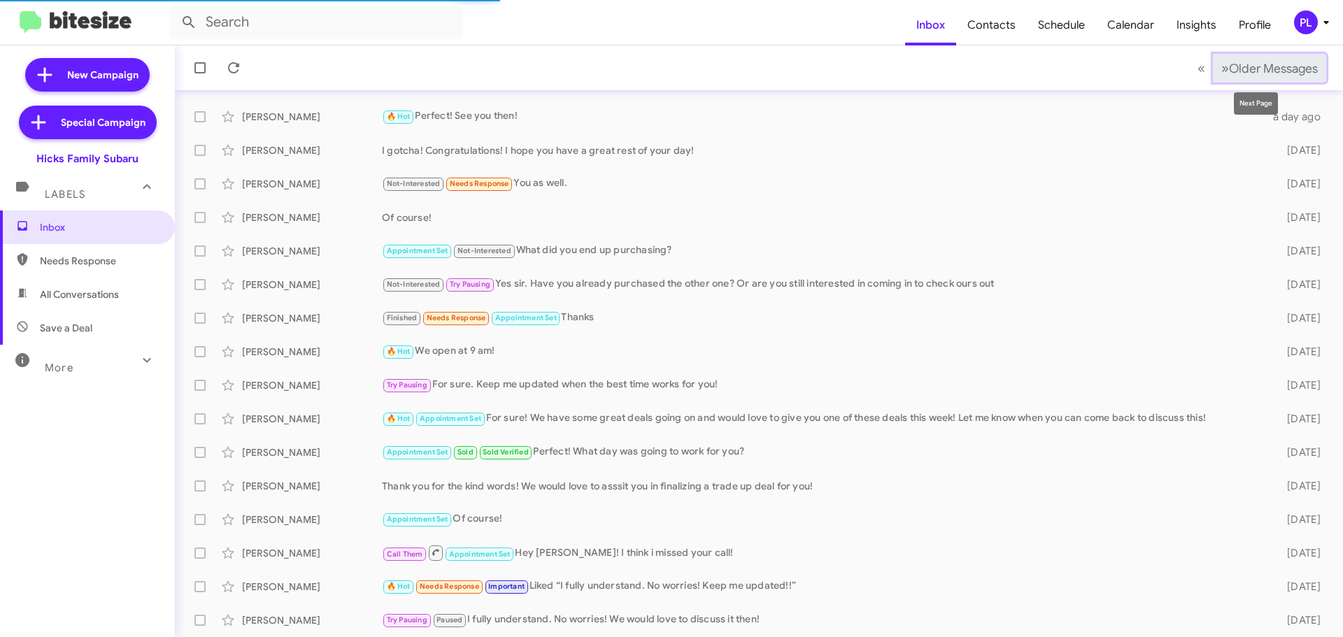
click at [1275, 64] on span "Older Messages" at bounding box center [1273, 68] width 89 height 15
